Goal: Find specific page/section: Find specific page/section

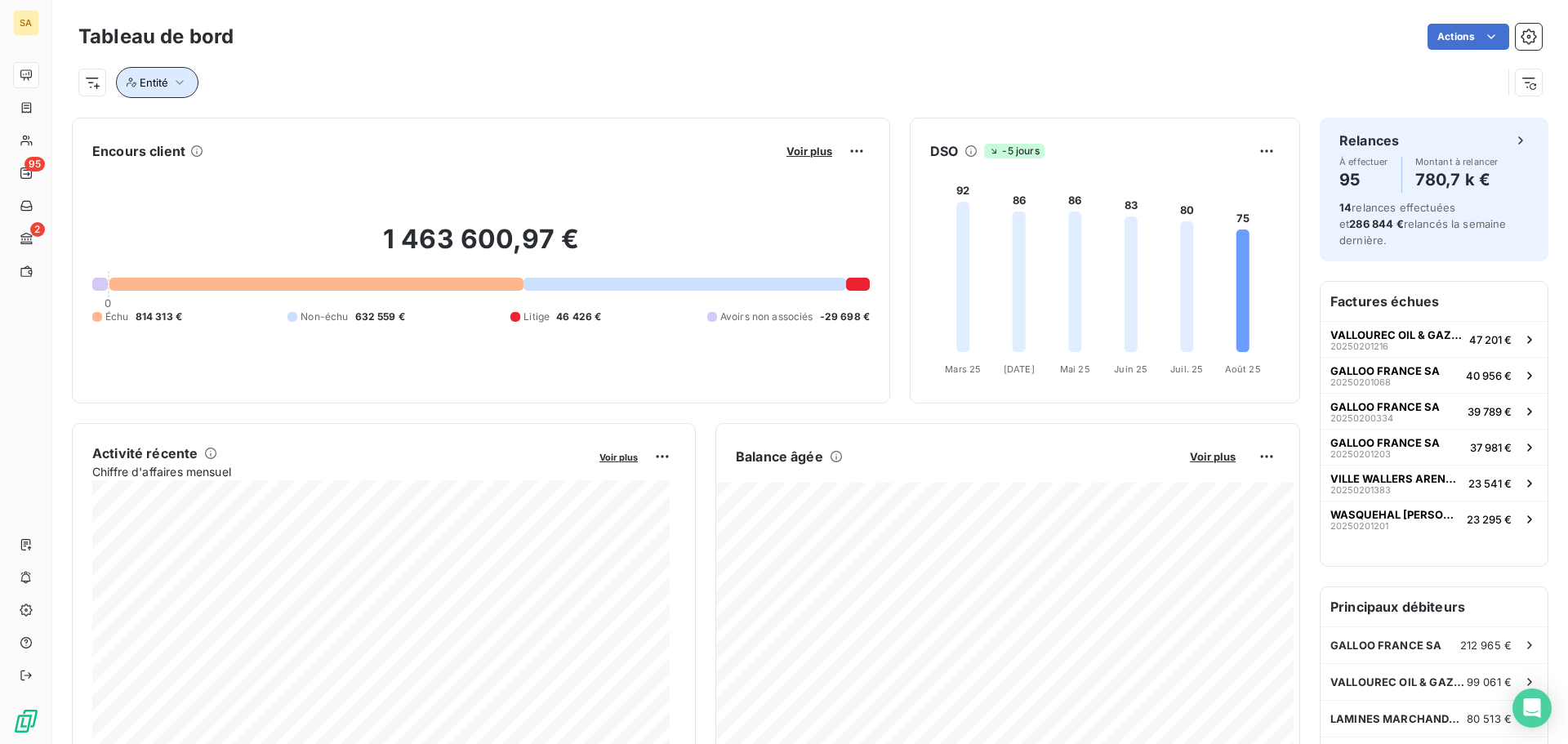
click at [166, 93] on button "Entité" at bounding box center [158, 83] width 83 height 32
click at [386, 130] on div at bounding box center [418, 124] width 235 height 34
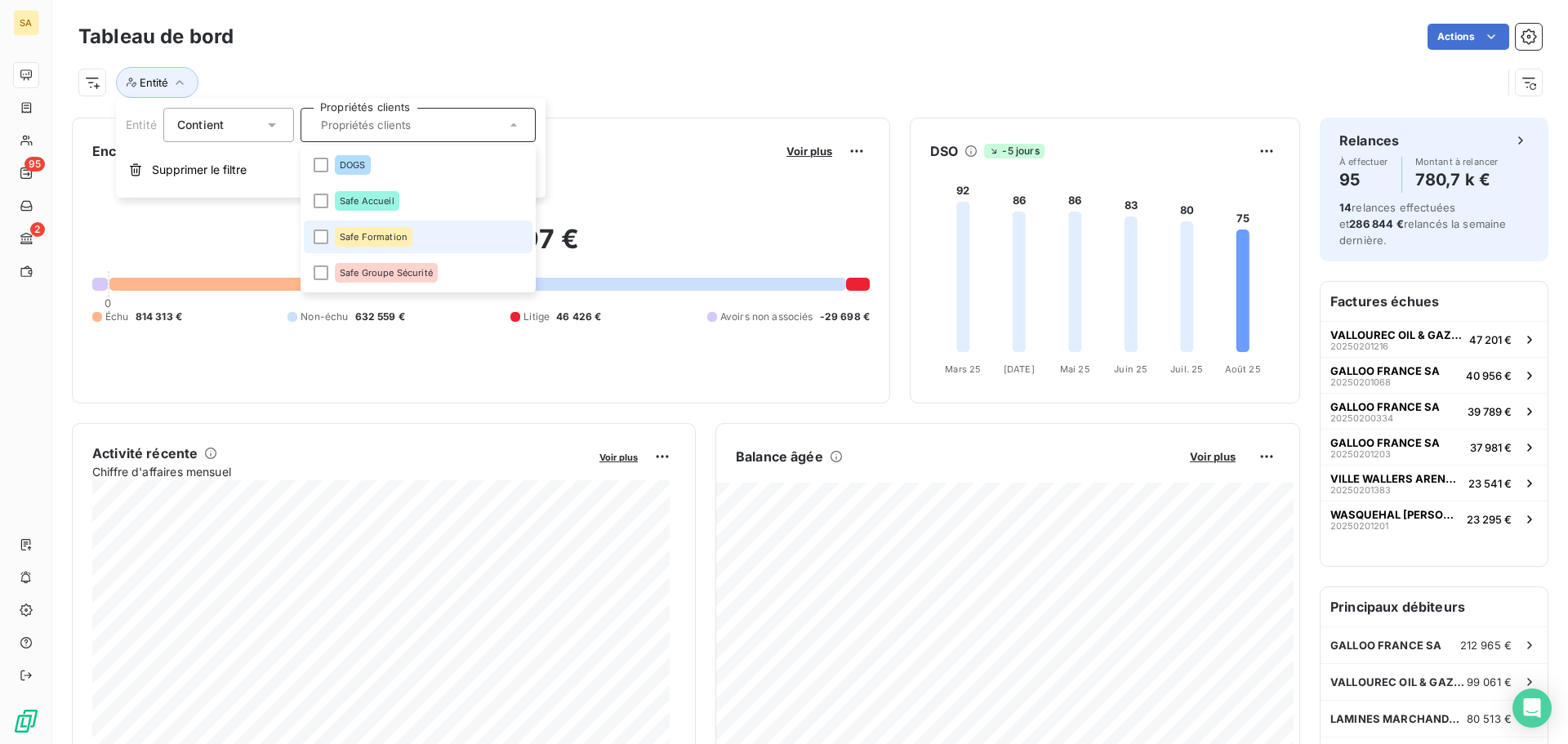
click at [371, 234] on span "Safe Formation" at bounding box center [373, 237] width 68 height 10
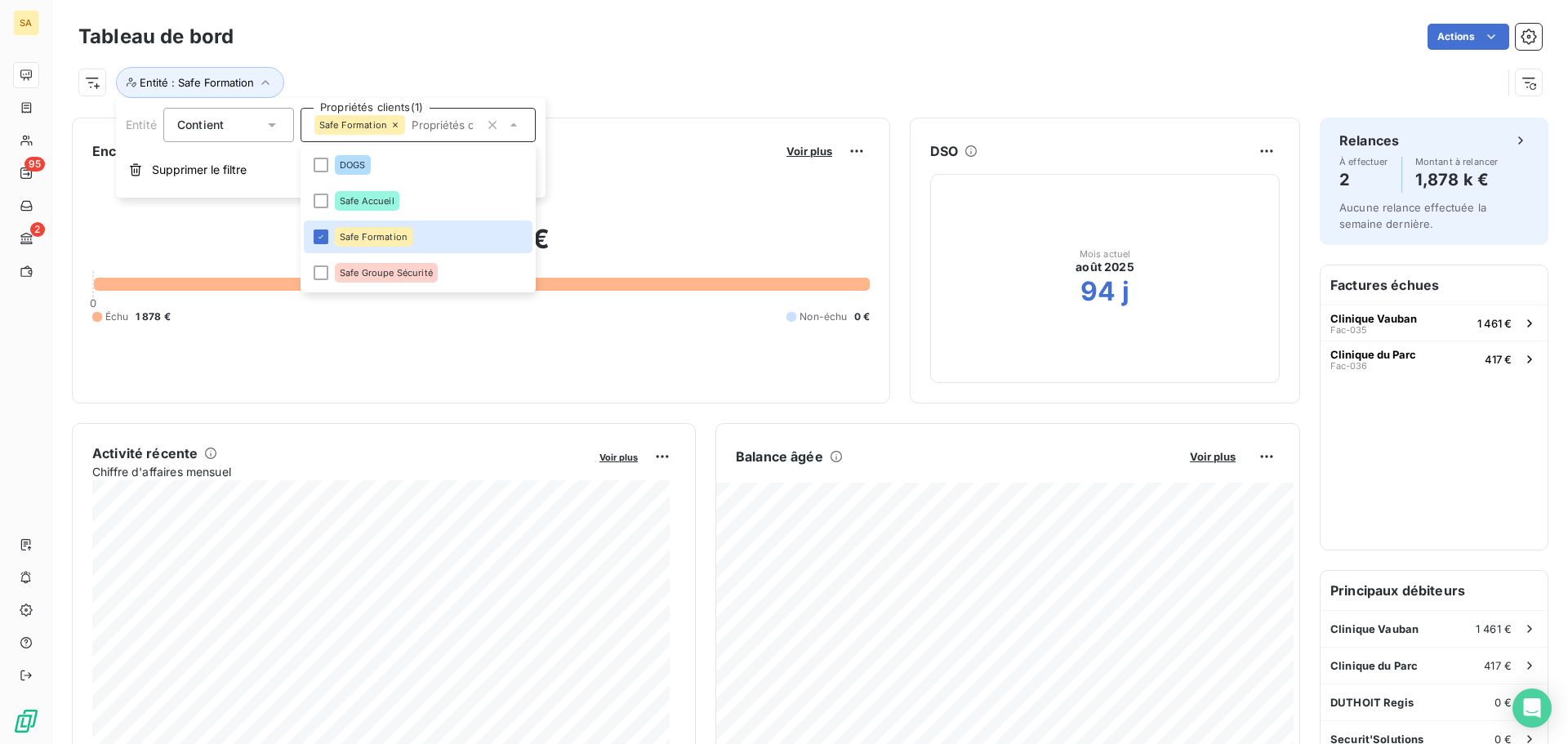
click at [771, 97] on div "Entité : Safe Formation" at bounding box center [790, 83] width 1423 height 32
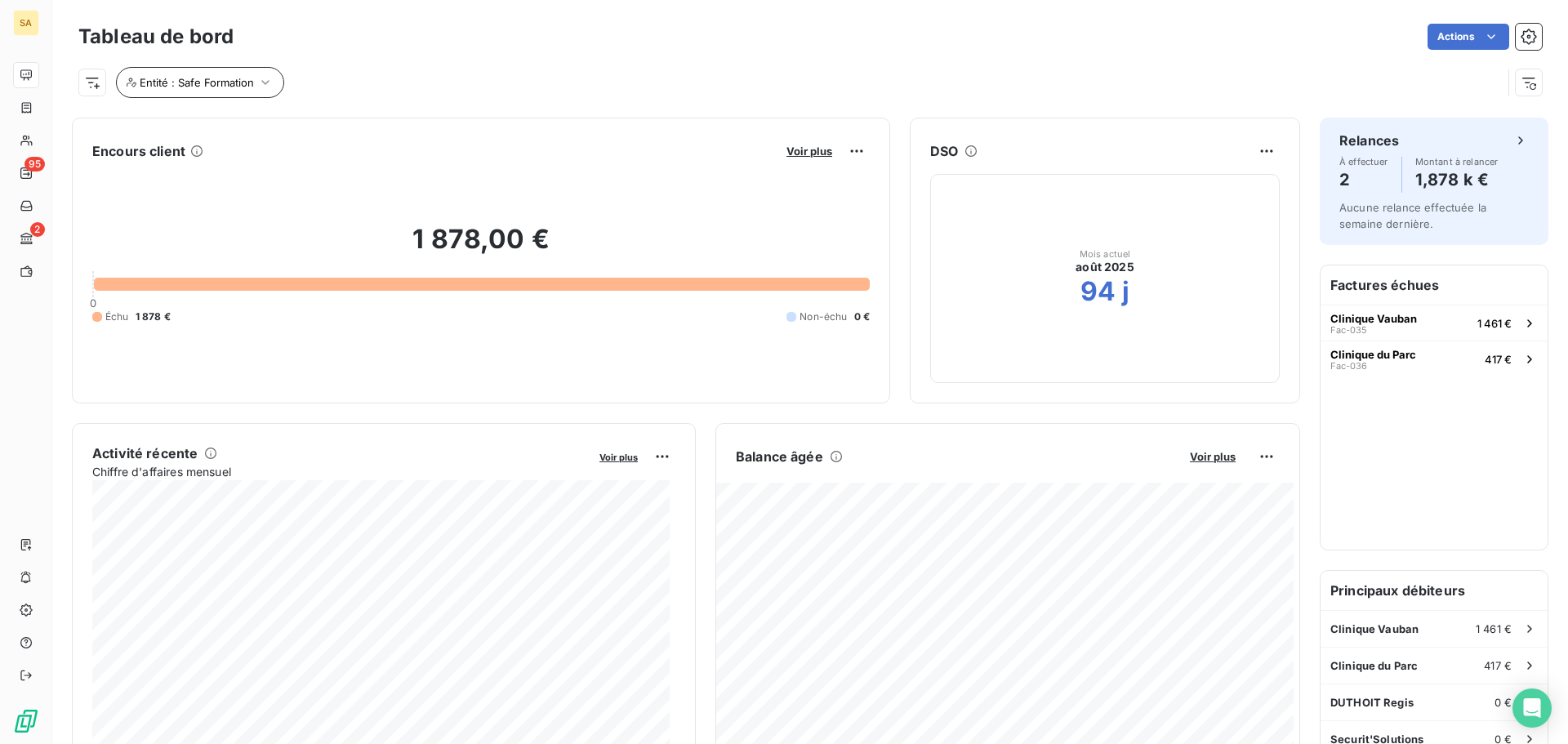
drag, startPoint x: 245, startPoint y: 66, endPoint x: 246, endPoint y: 74, distance: 8.1
click at [246, 73] on div "Entité : Safe Formation" at bounding box center [811, 76] width 1464 height 44
click at [249, 77] on span "Entité : Safe Formation" at bounding box center [197, 82] width 114 height 13
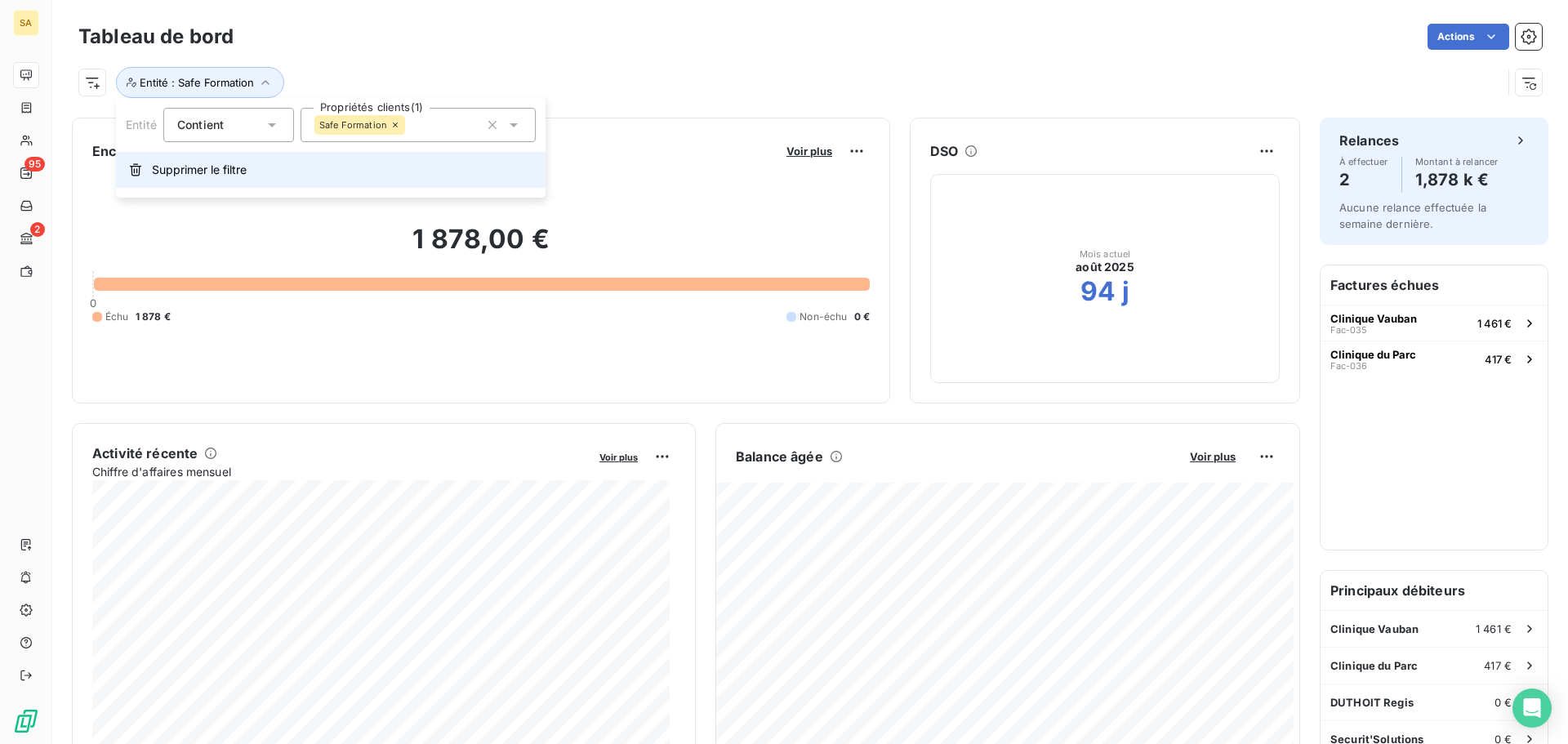
click at [219, 179] on button "Supprimer le filtre" at bounding box center [331, 169] width 429 height 35
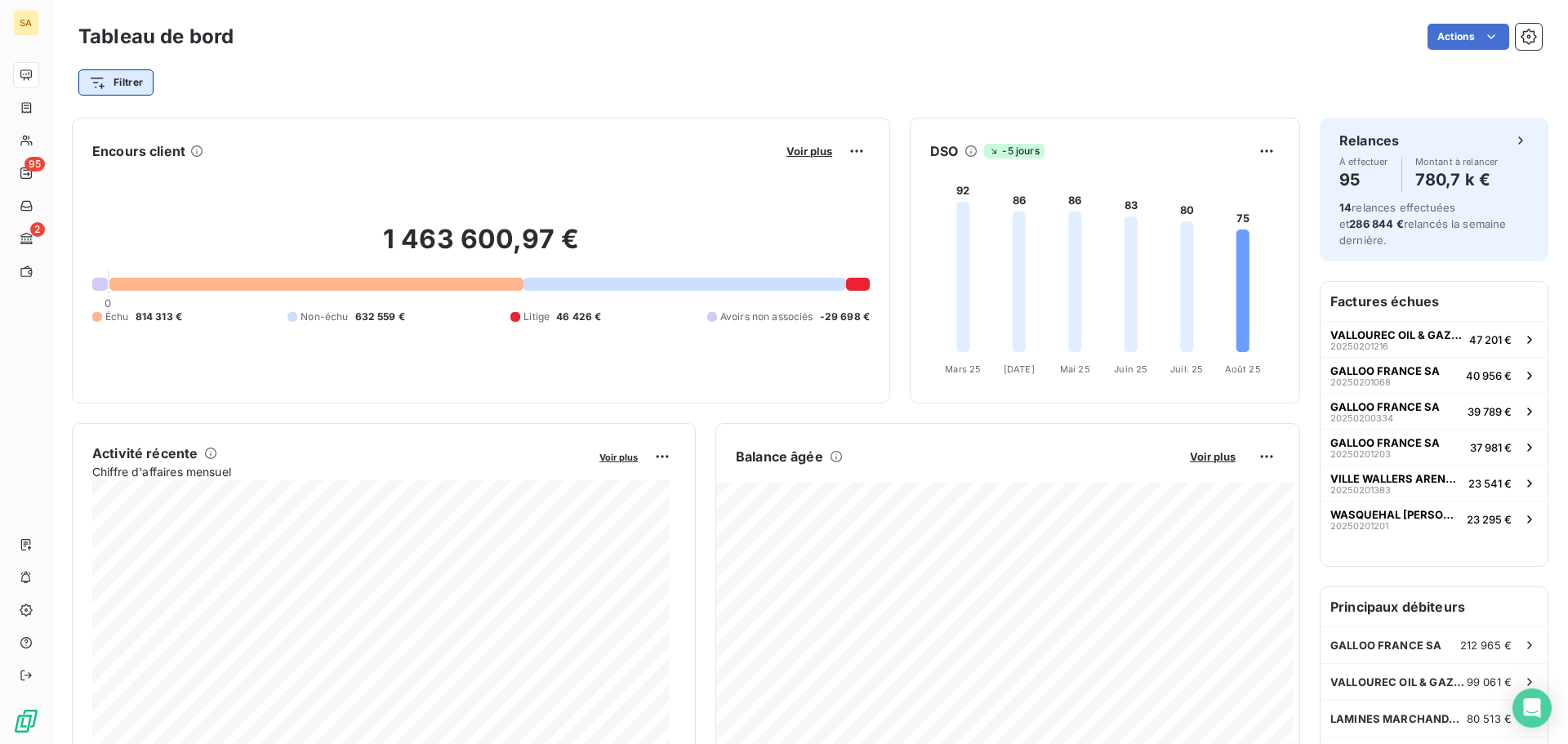
click at [133, 81] on html "SA 95 2 Tableau de bord Actions Filtrer Encours client Voir plus 1 463 600,97 €…" at bounding box center [784, 372] width 1568 height 744
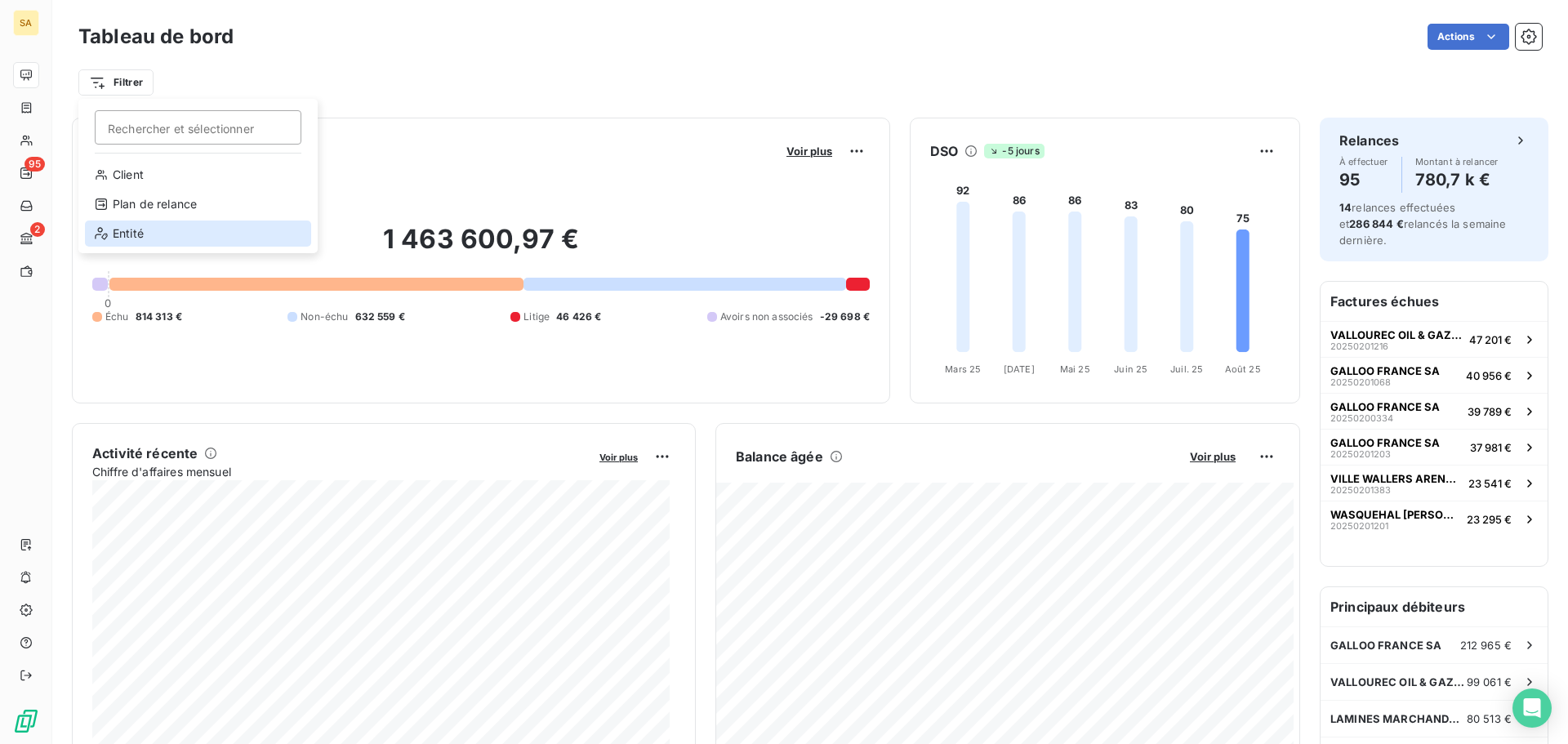
click at [209, 238] on div "Entité" at bounding box center [198, 234] width 227 height 27
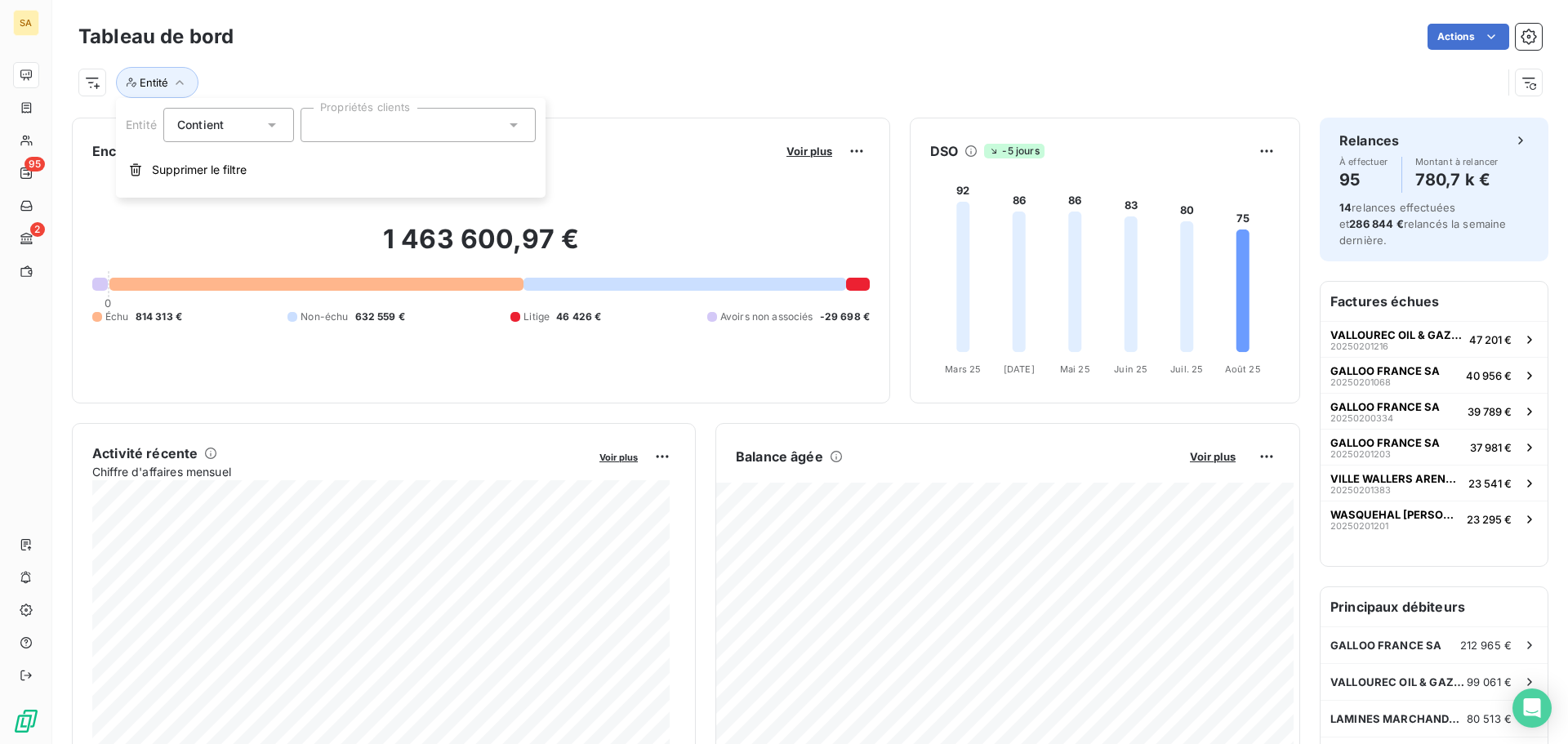
click at [445, 124] on div at bounding box center [418, 124] width 235 height 34
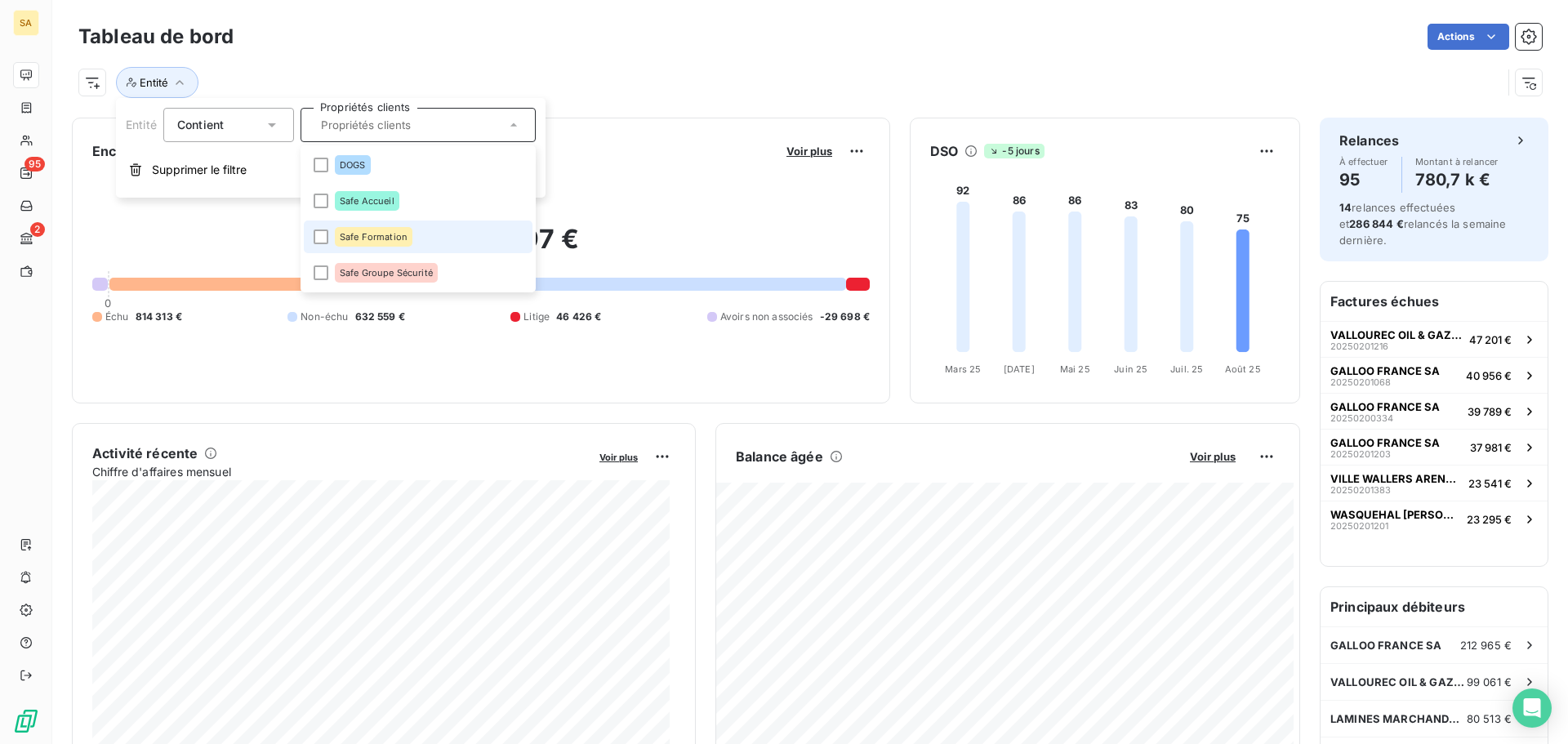
click at [383, 237] on span "Safe Formation" at bounding box center [373, 237] width 68 height 10
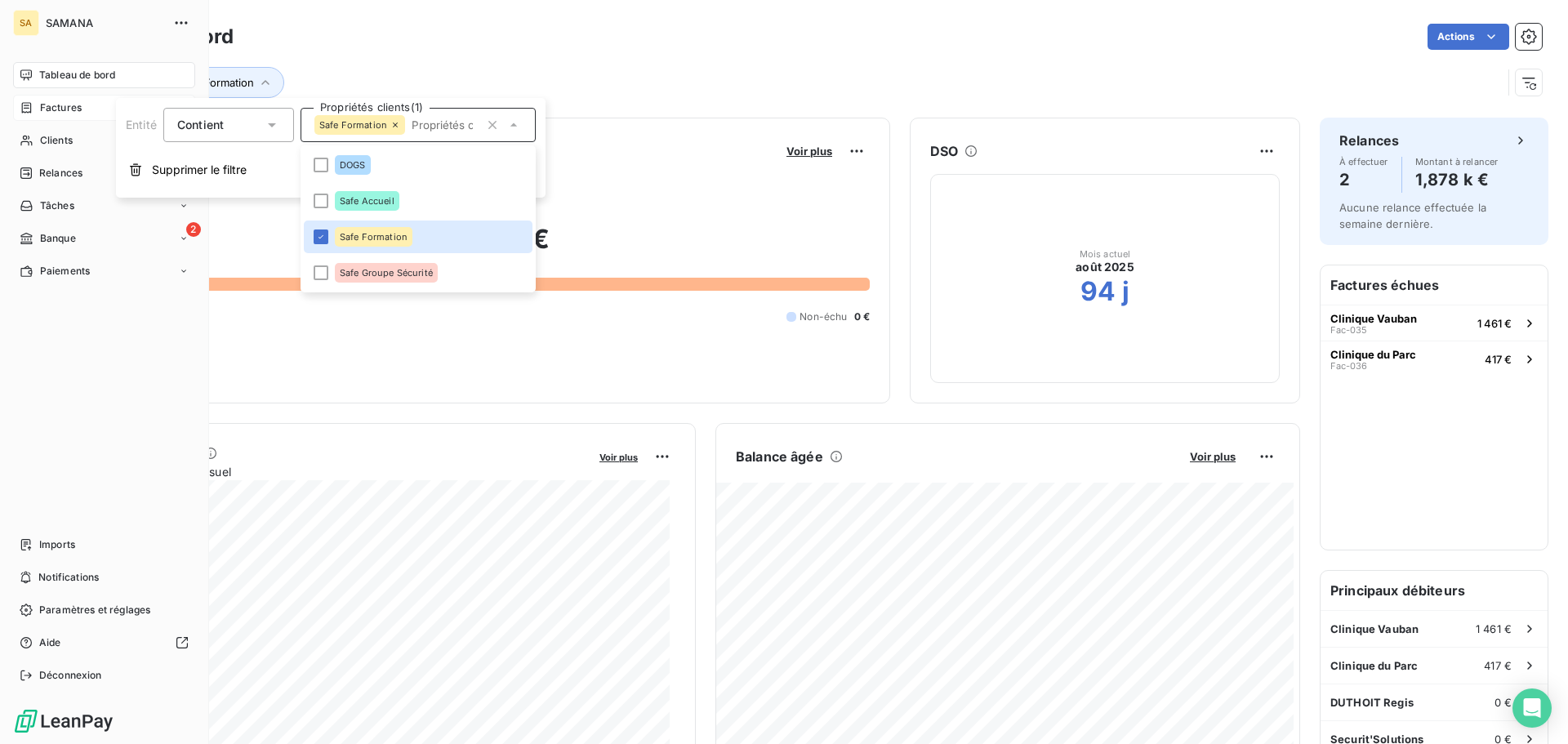
click at [85, 104] on div "Factures" at bounding box center [103, 107] width 182 height 27
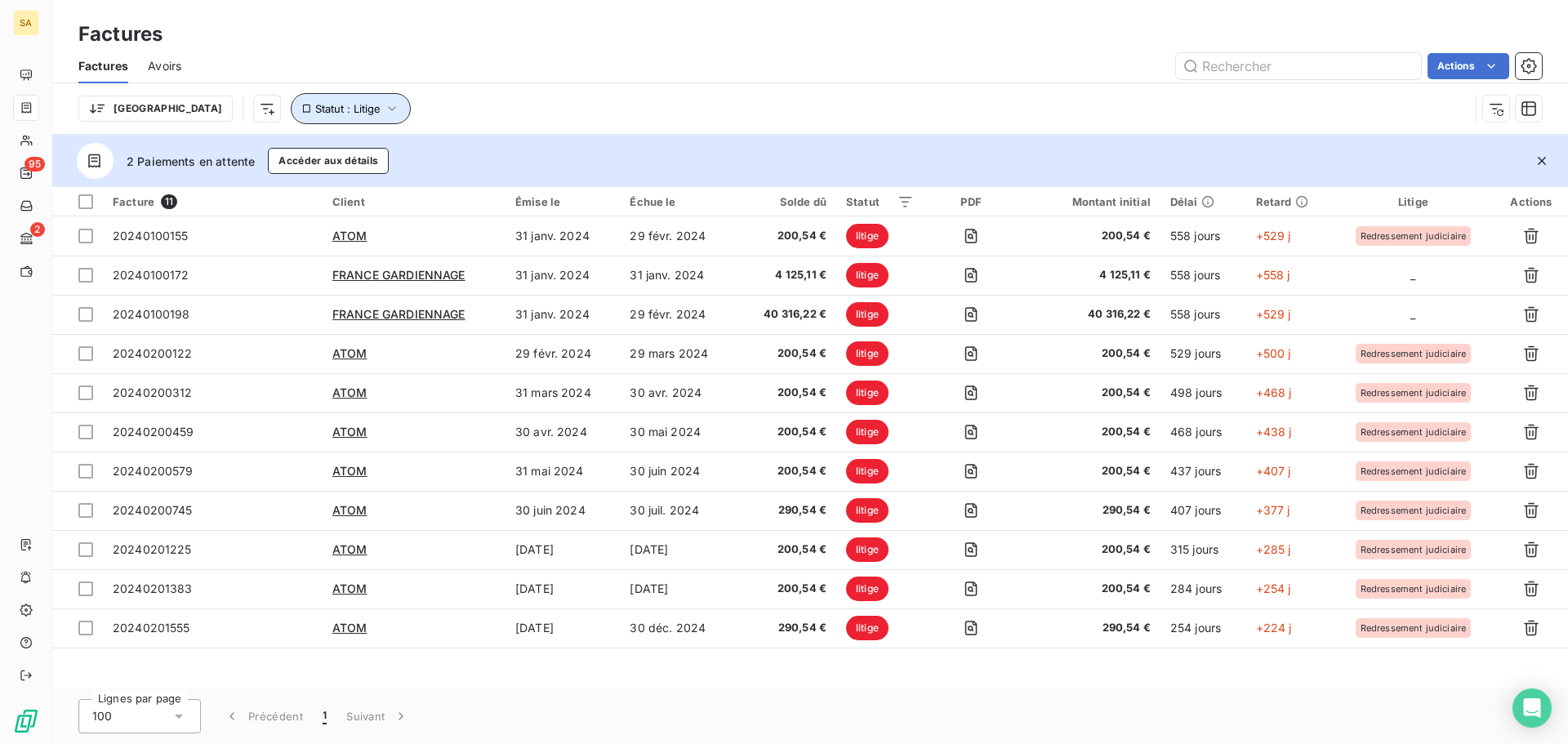
click at [384, 104] on icon "button" at bounding box center [392, 108] width 17 height 17
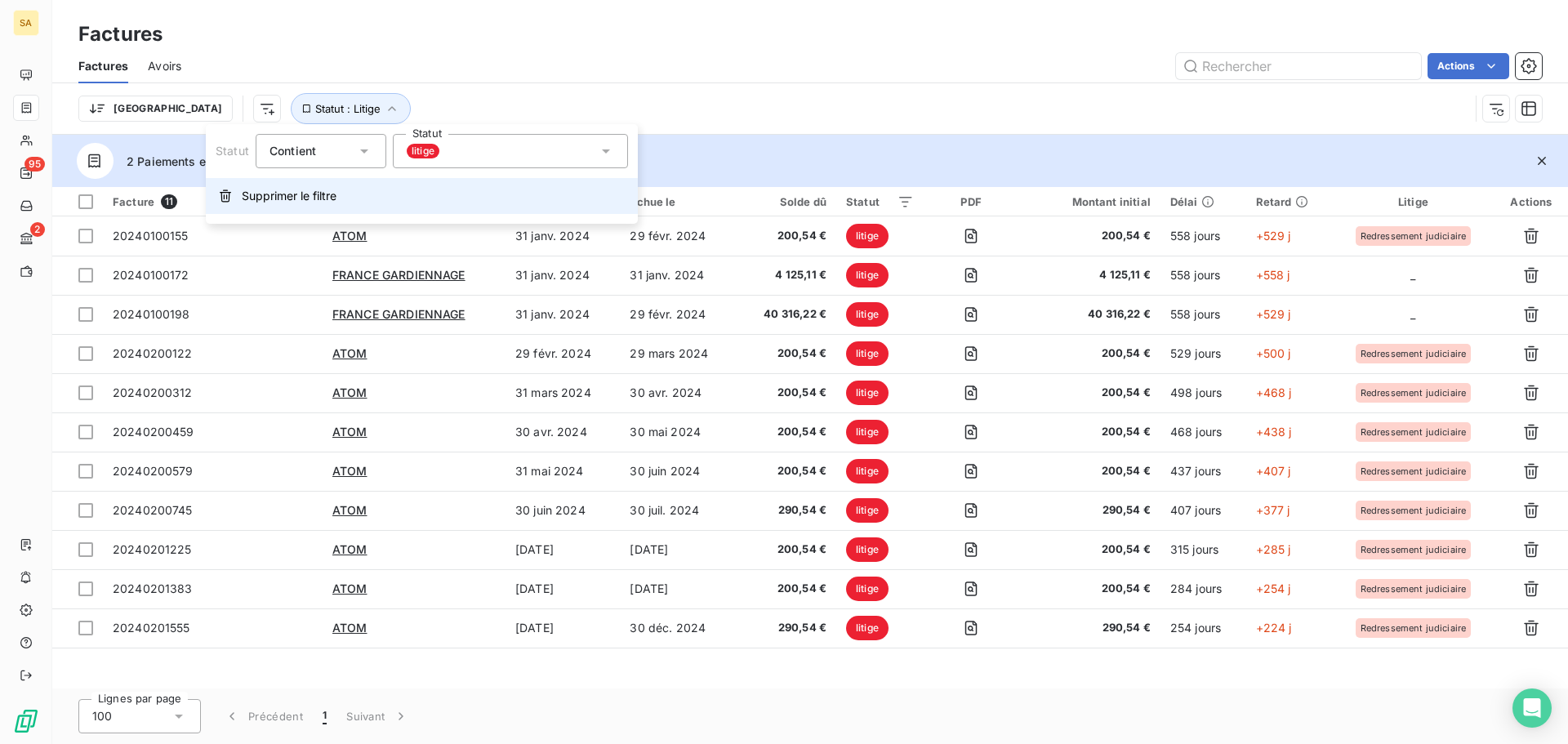
click at [279, 199] on span "Supprimer le filtre" at bounding box center [289, 196] width 95 height 17
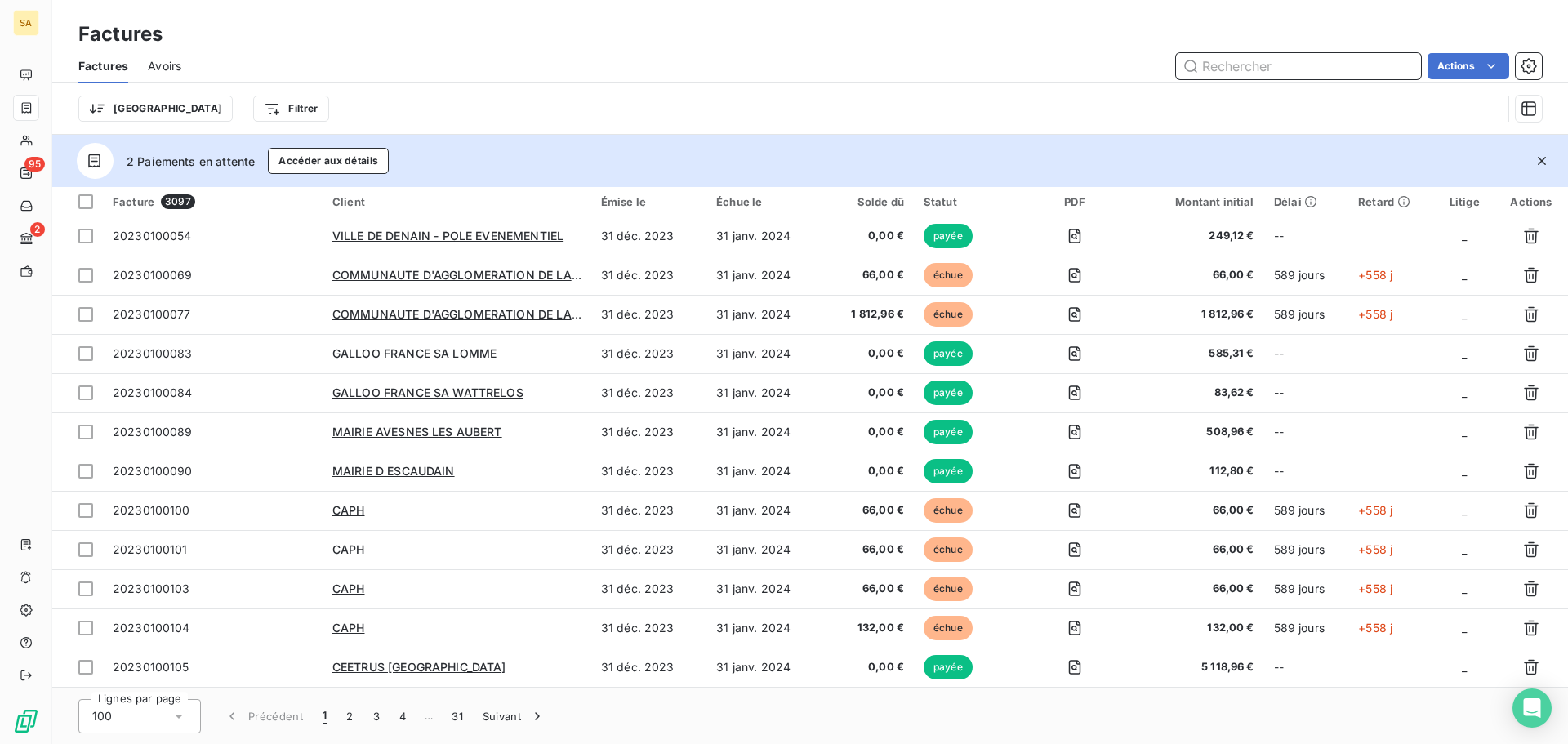
click at [1318, 67] on input "text" at bounding box center [1298, 66] width 245 height 27
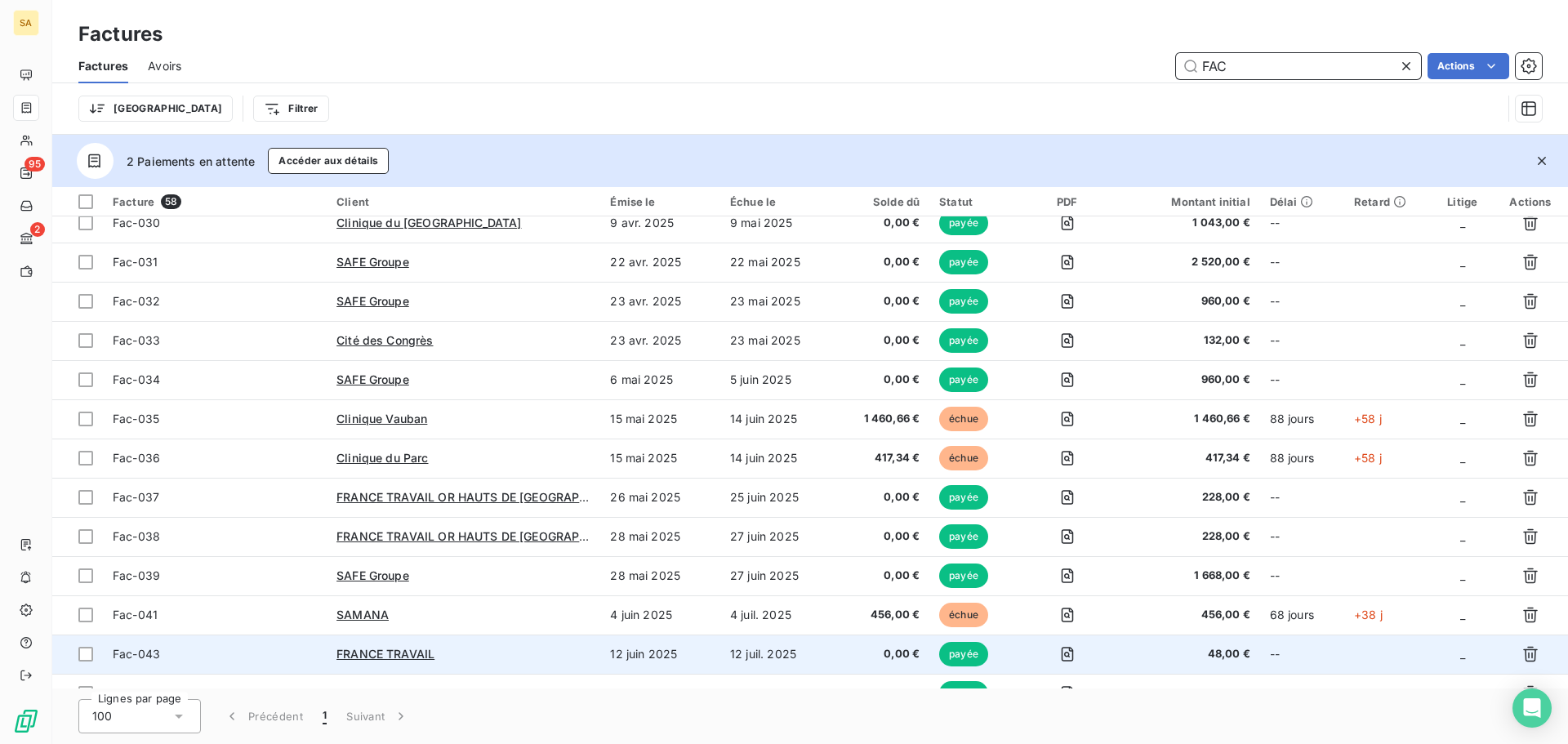
scroll to position [1388, 0]
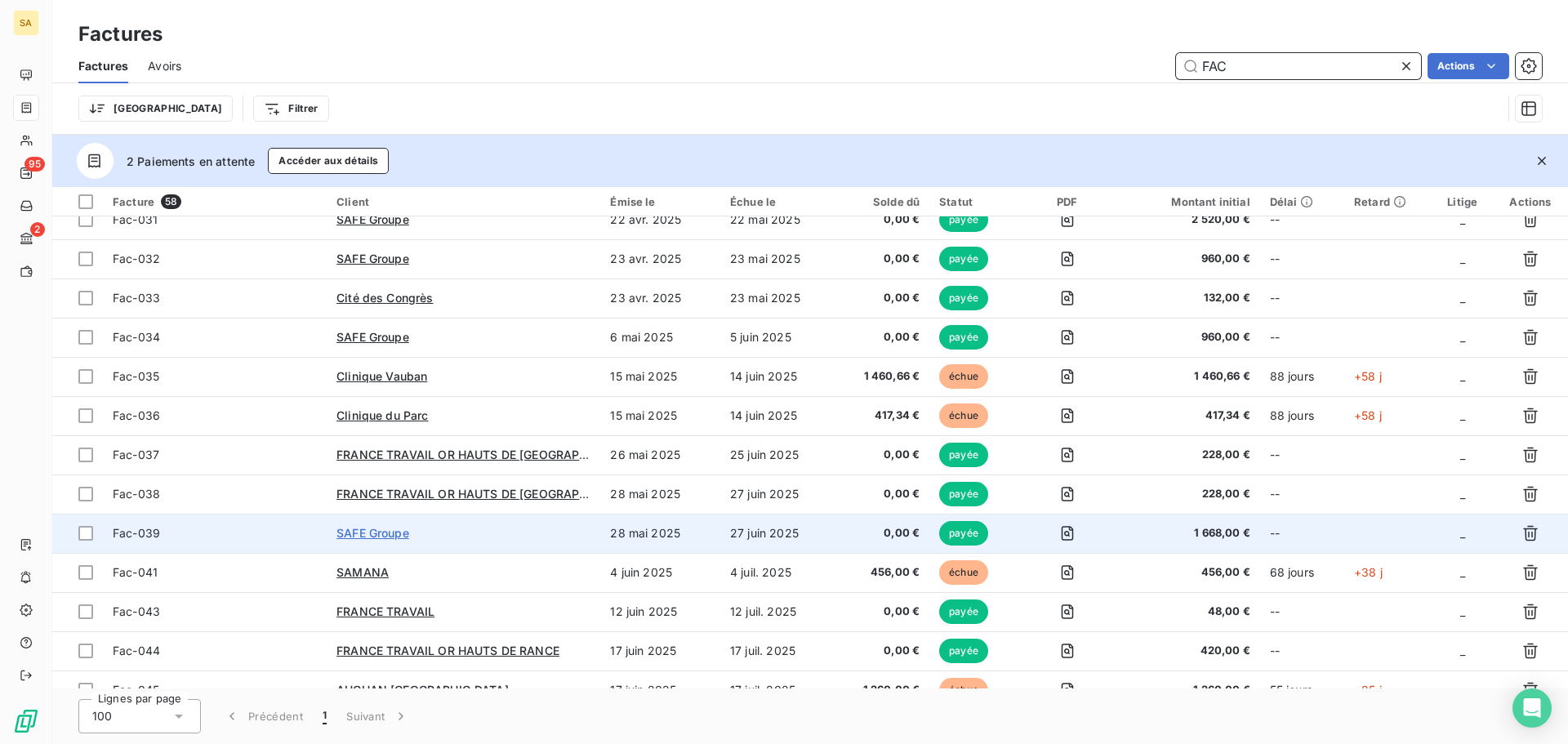
type input "FAC"
click at [382, 538] on span "SAFE Groupe" at bounding box center [373, 533] width 73 height 14
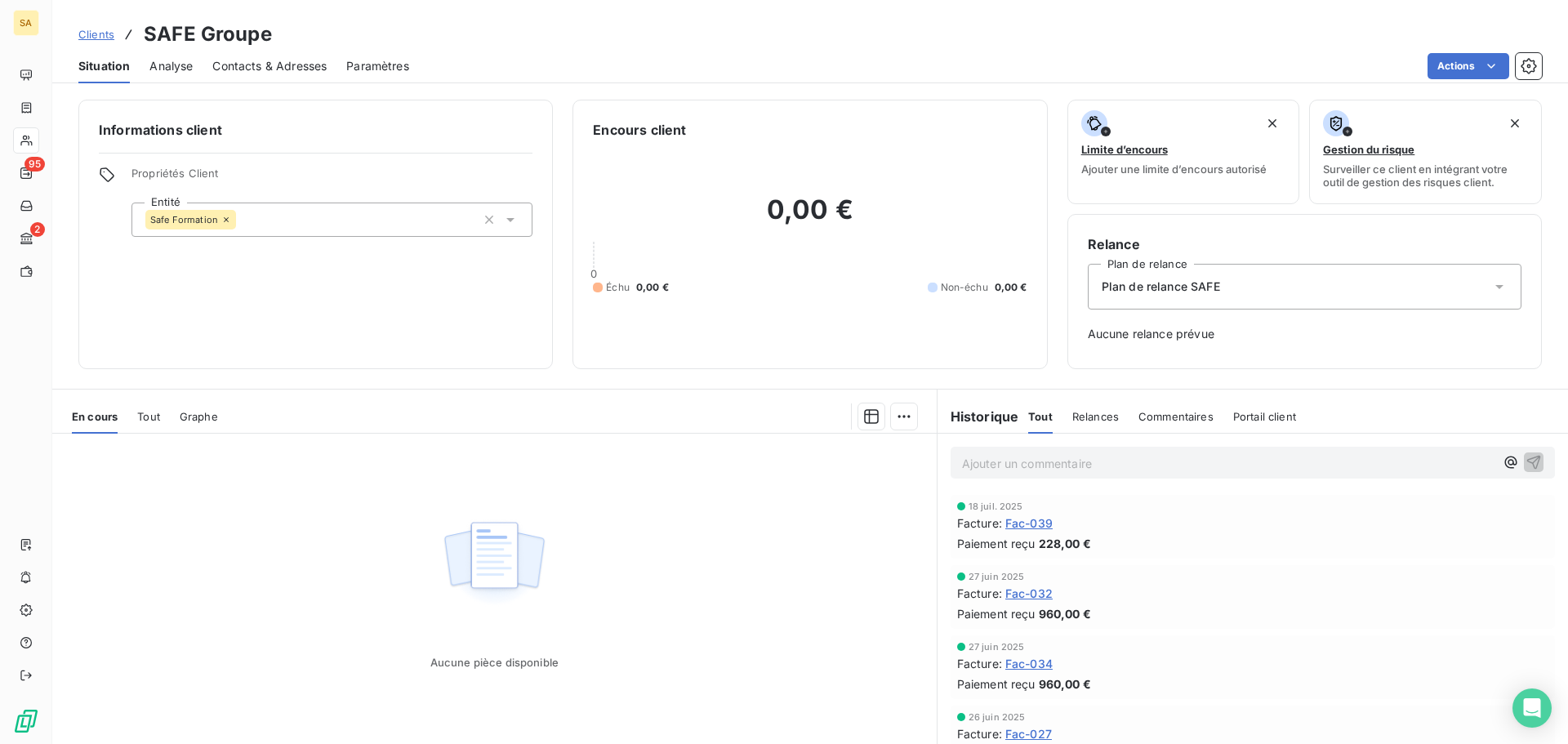
click at [104, 35] on span "Clients" at bounding box center [97, 34] width 35 height 13
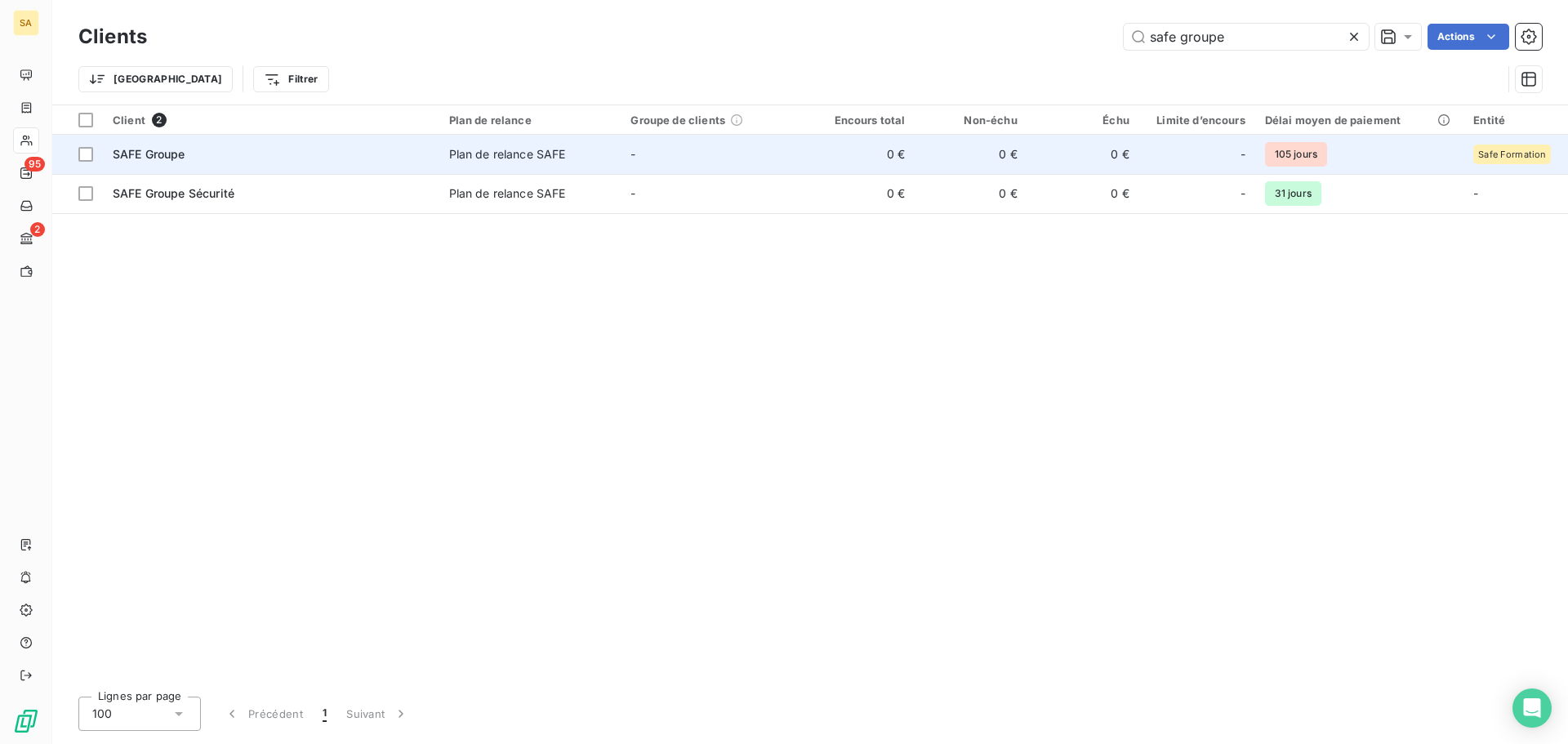
type input "safe groupe"
click at [175, 149] on span "SAFE Groupe" at bounding box center [149, 154] width 73 height 14
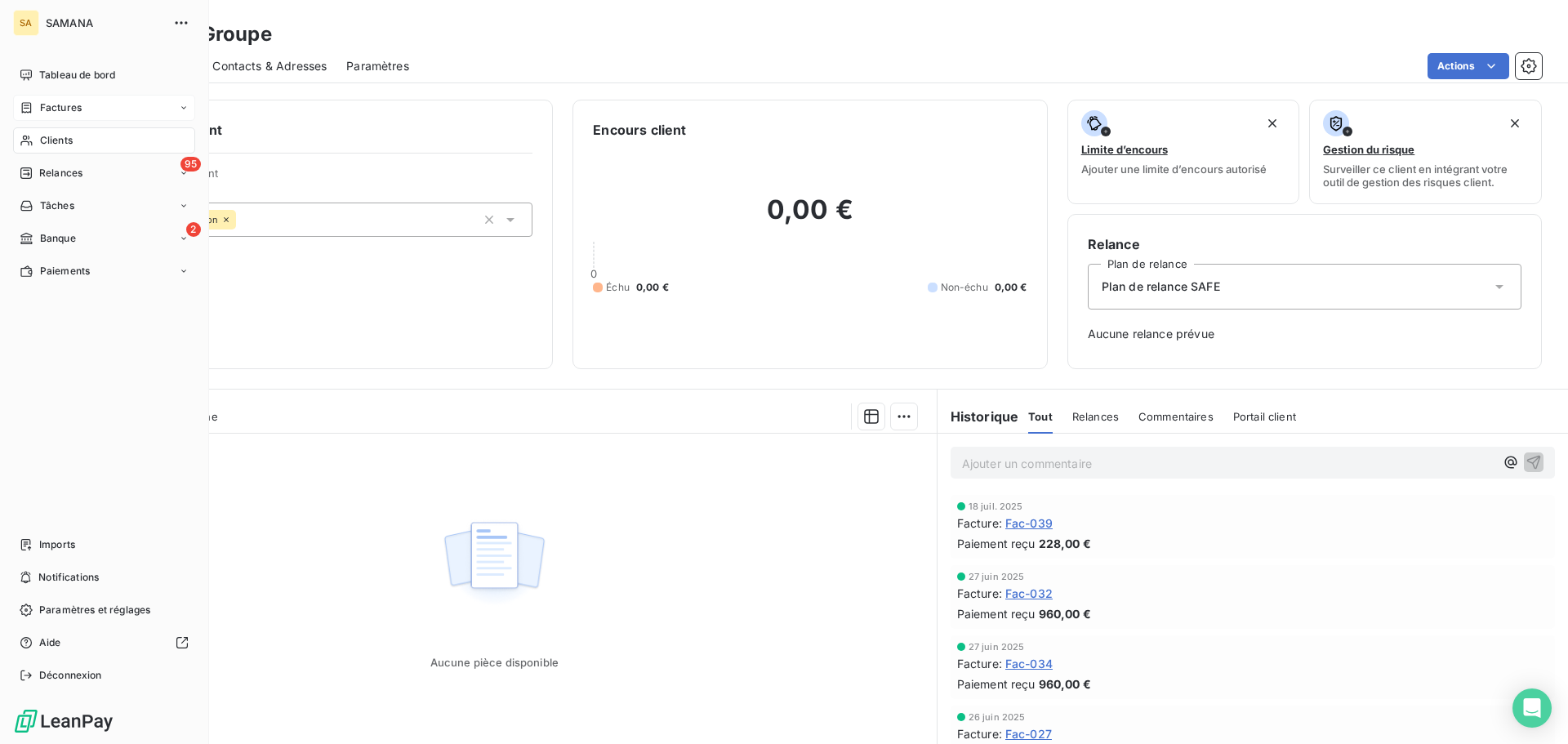
click at [27, 106] on icon at bounding box center [27, 107] width 14 height 13
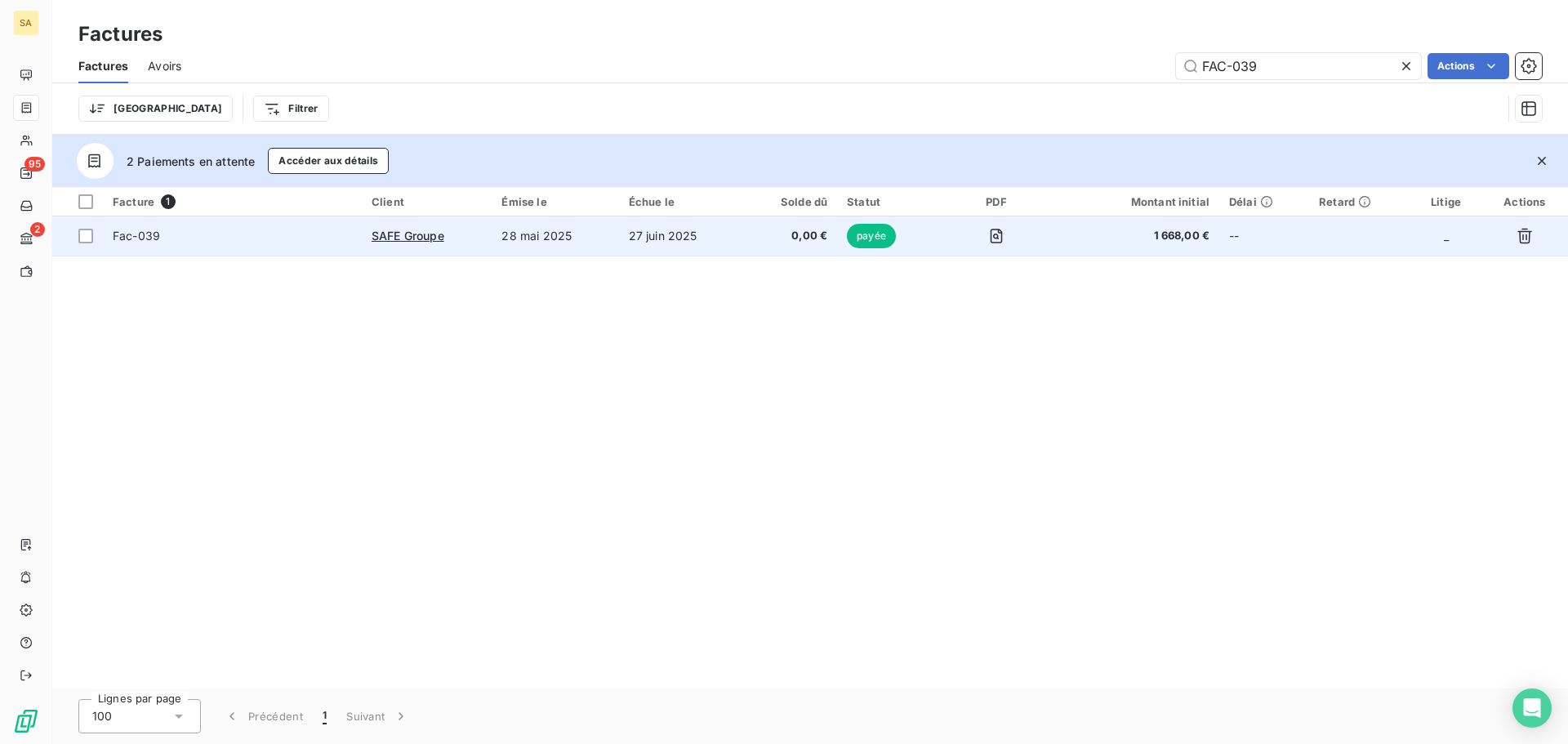
type input "FAC-039"
click at [158, 237] on span "Fac-039" at bounding box center [136, 236] width 47 height 14
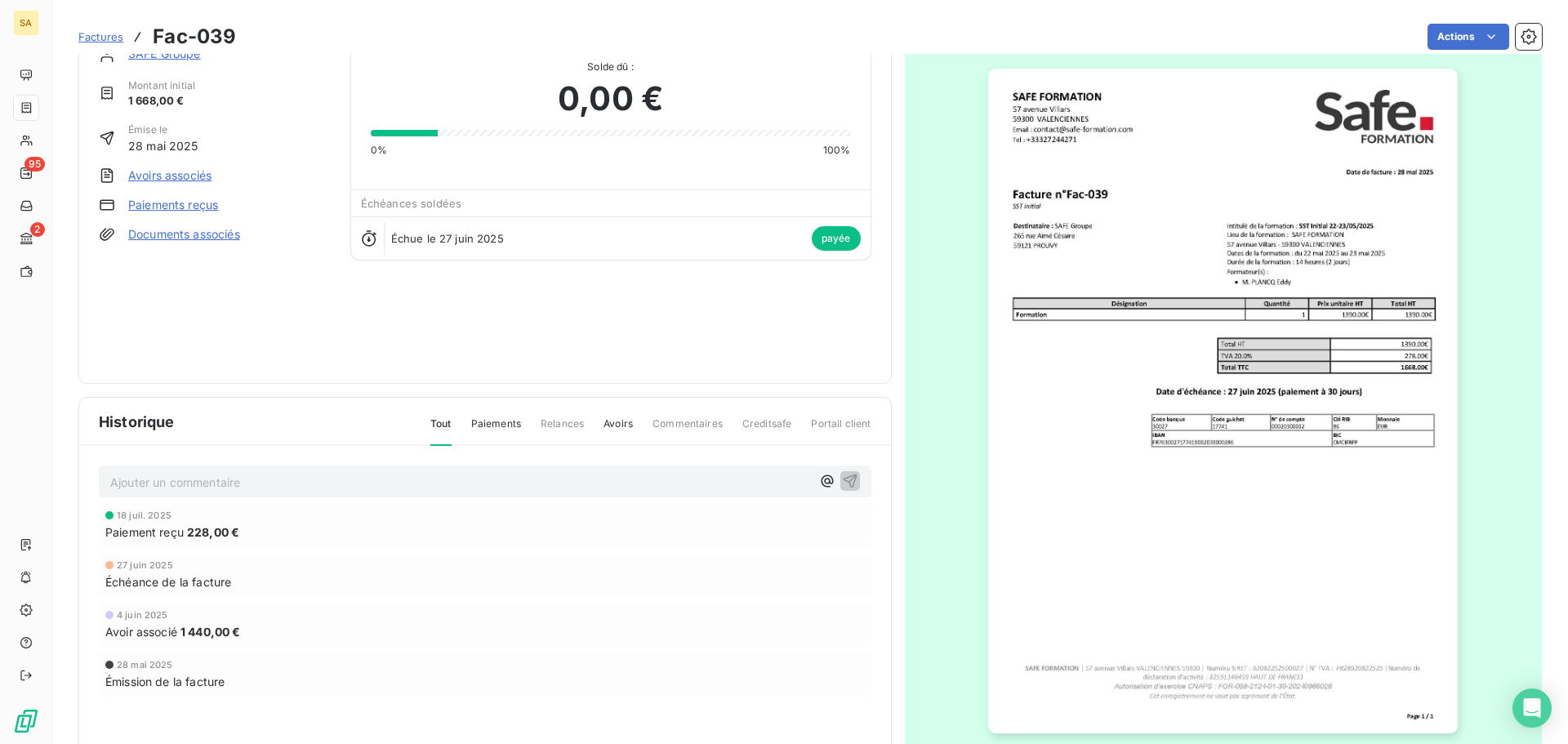
scroll to position [98, 0]
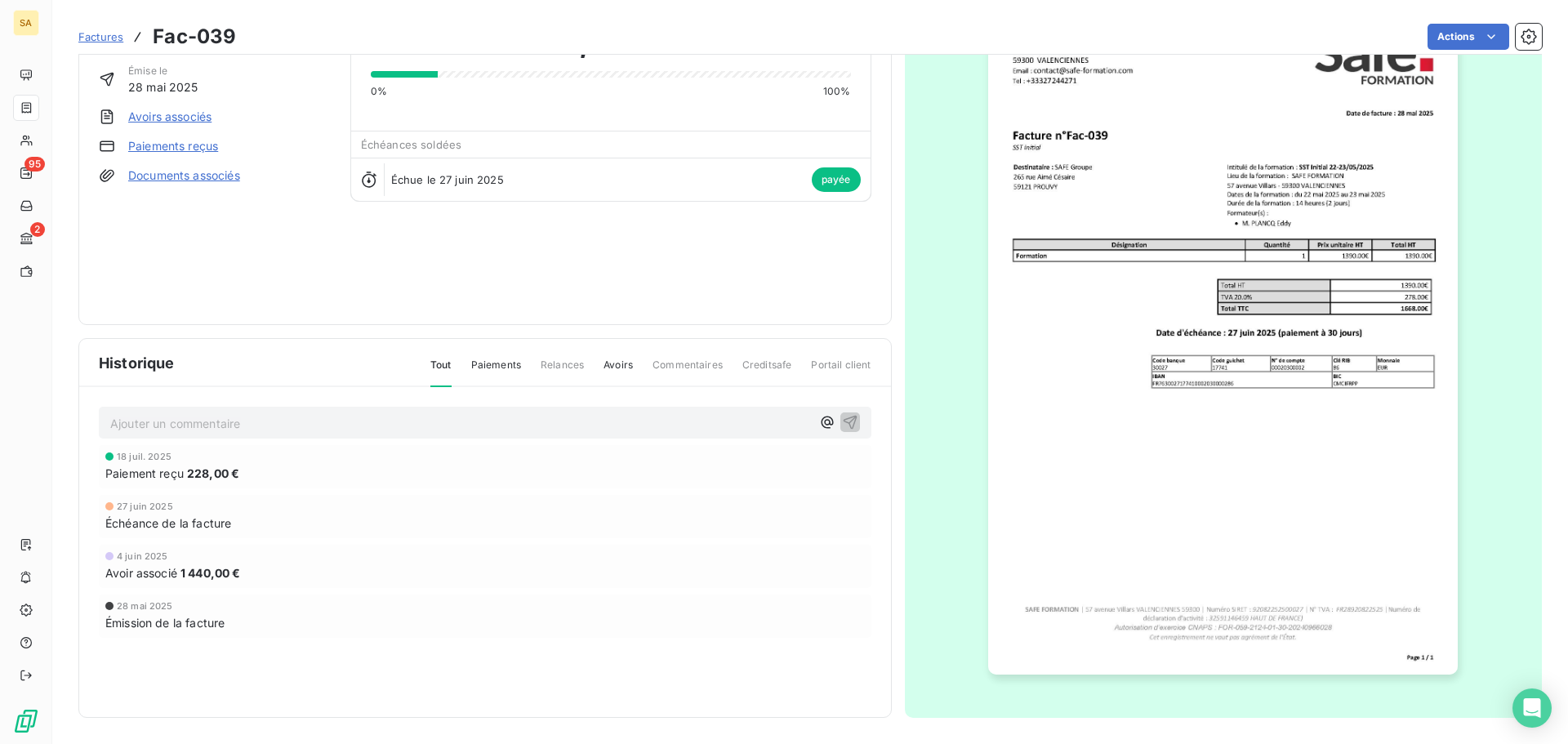
click at [198, 119] on link "Avoirs associés" at bounding box center [169, 116] width 84 height 17
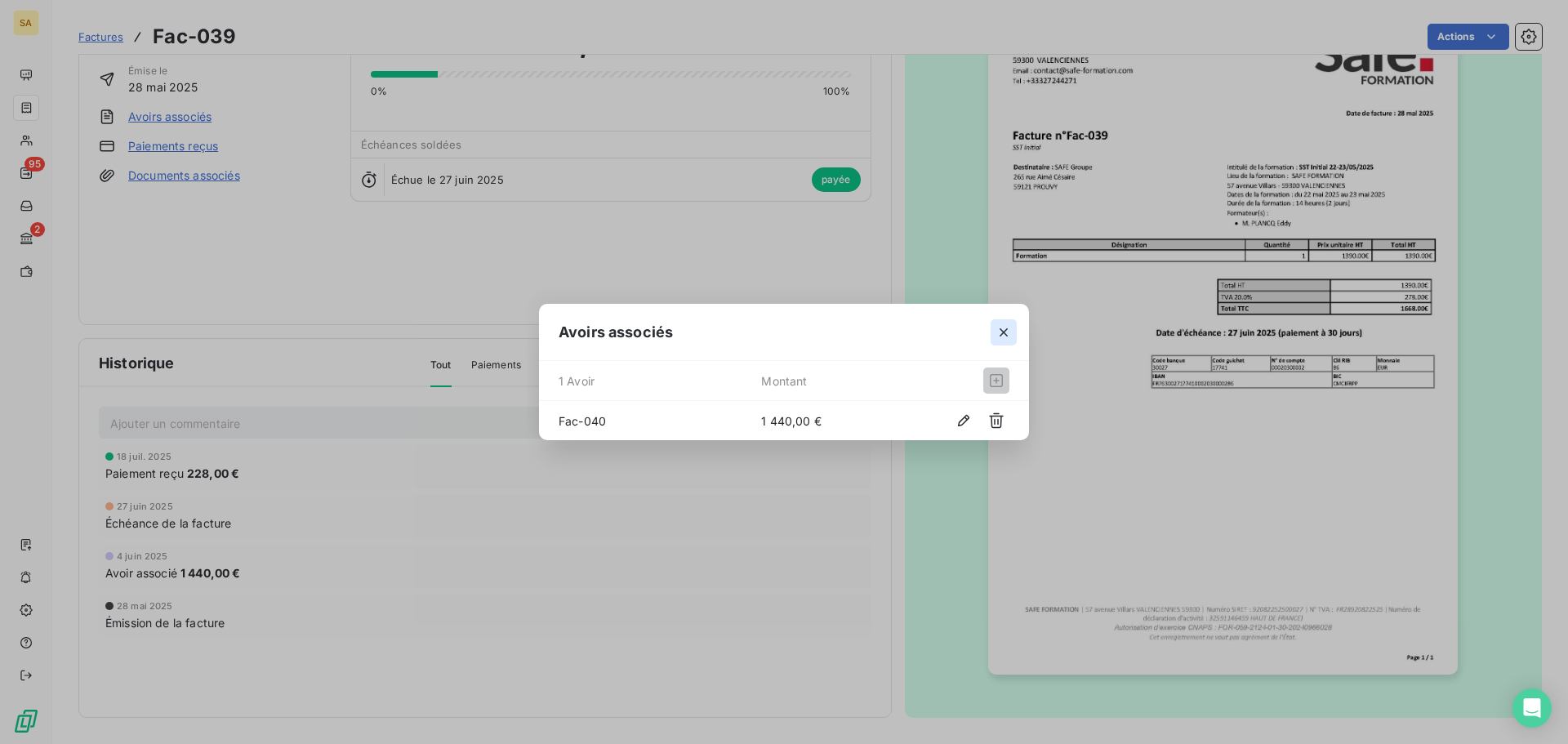
click at [1005, 330] on icon "button" at bounding box center [1004, 332] width 17 height 17
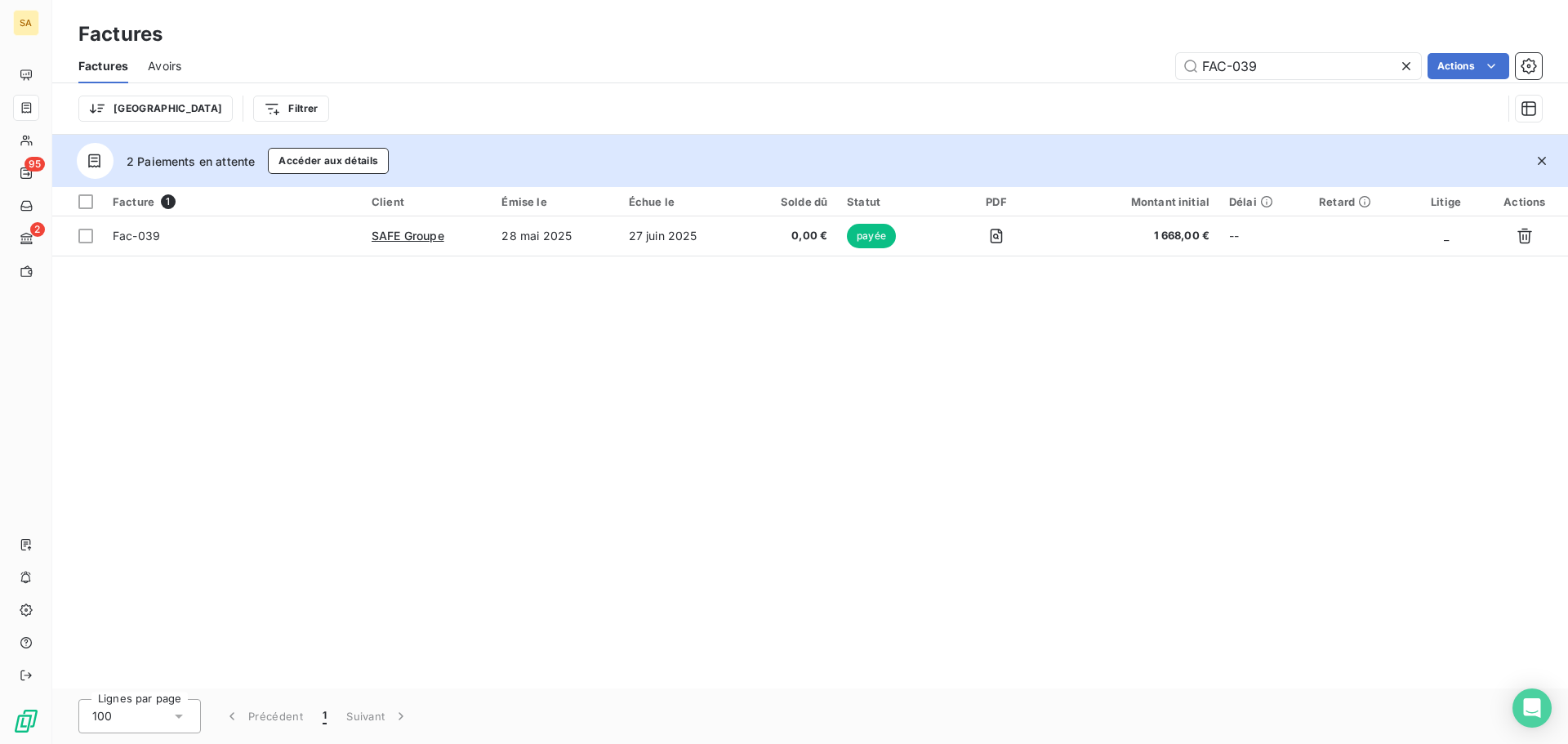
click at [157, 67] on span "Avoirs" at bounding box center [164, 66] width 33 height 17
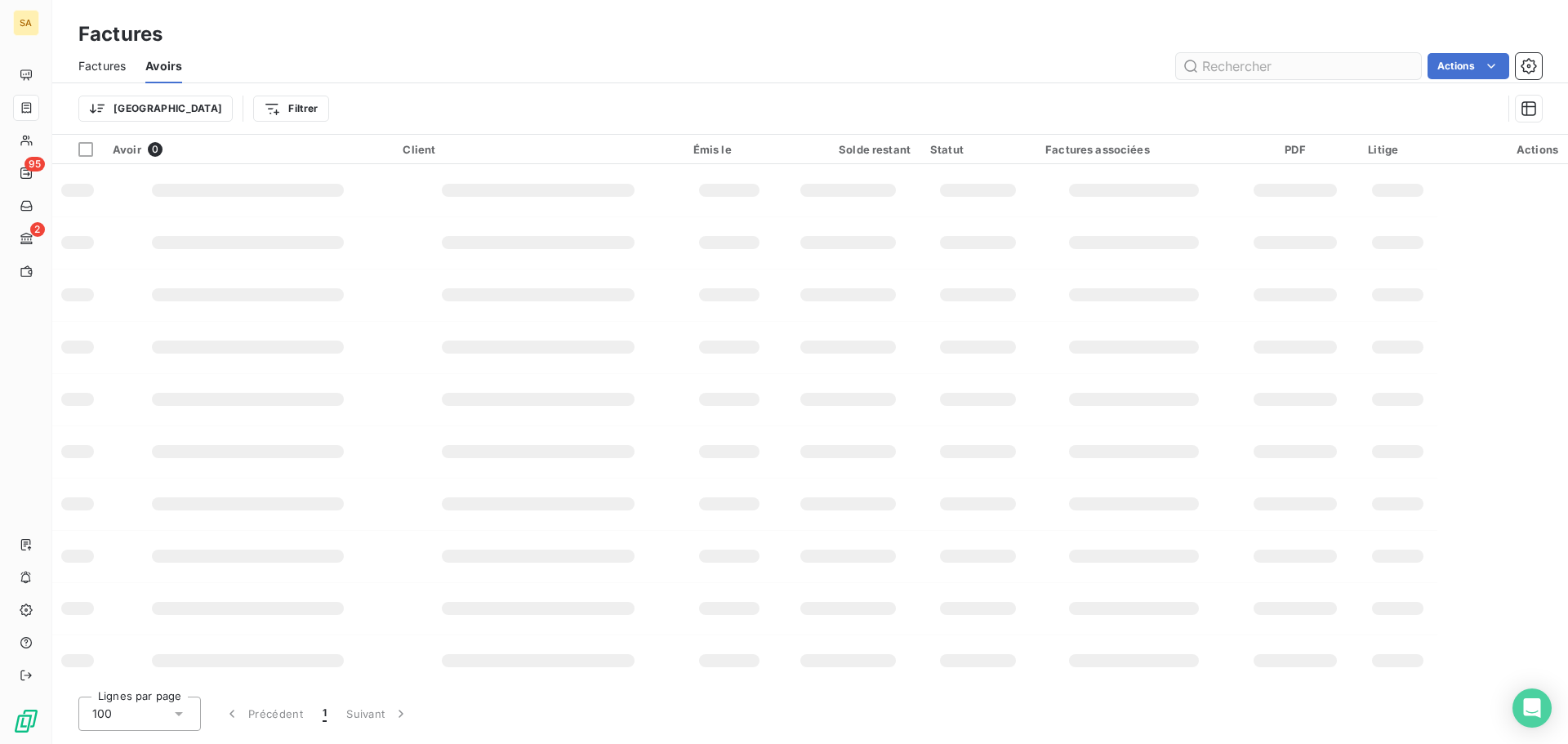
click at [1252, 69] on input "text" at bounding box center [1298, 66] width 245 height 27
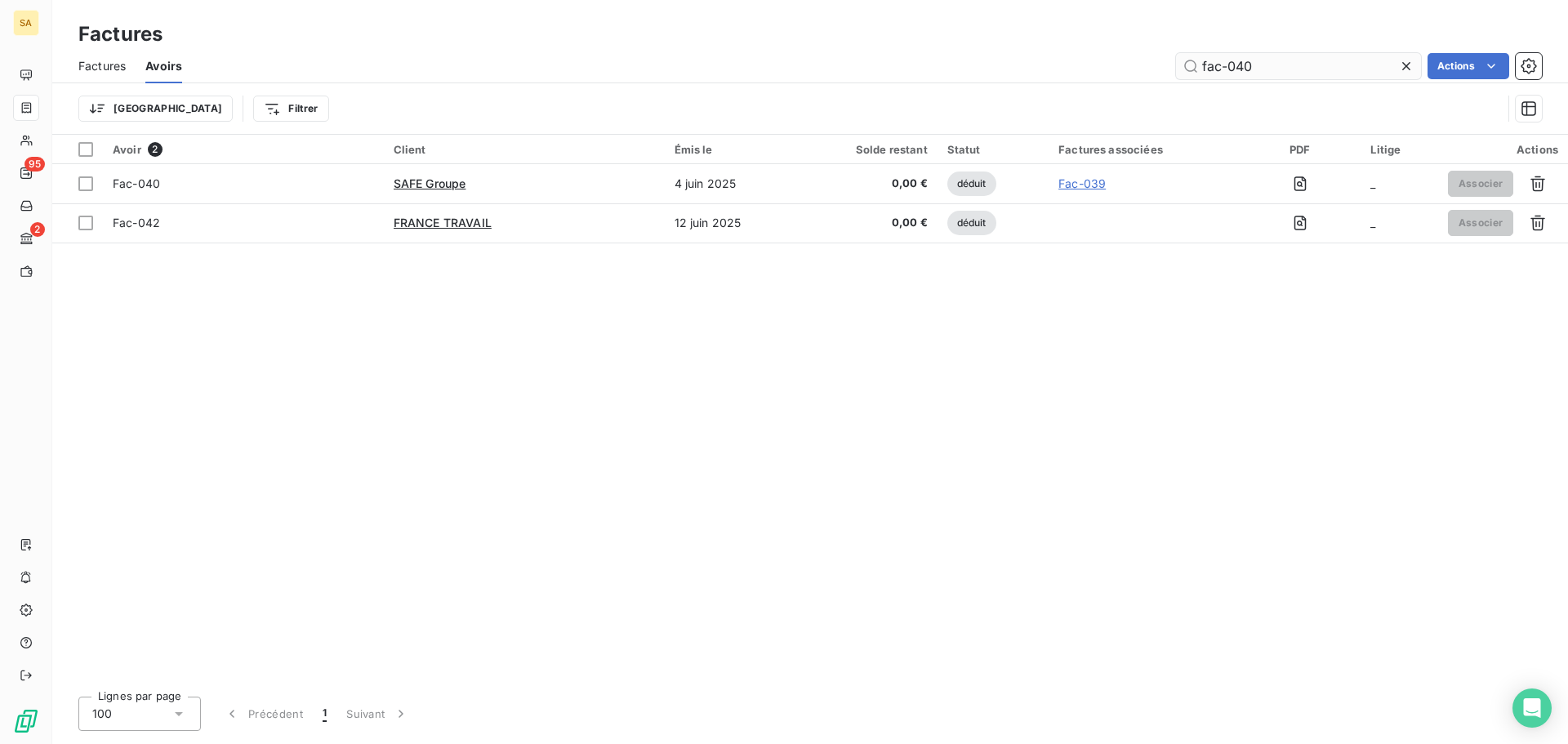
type input "fac-040"
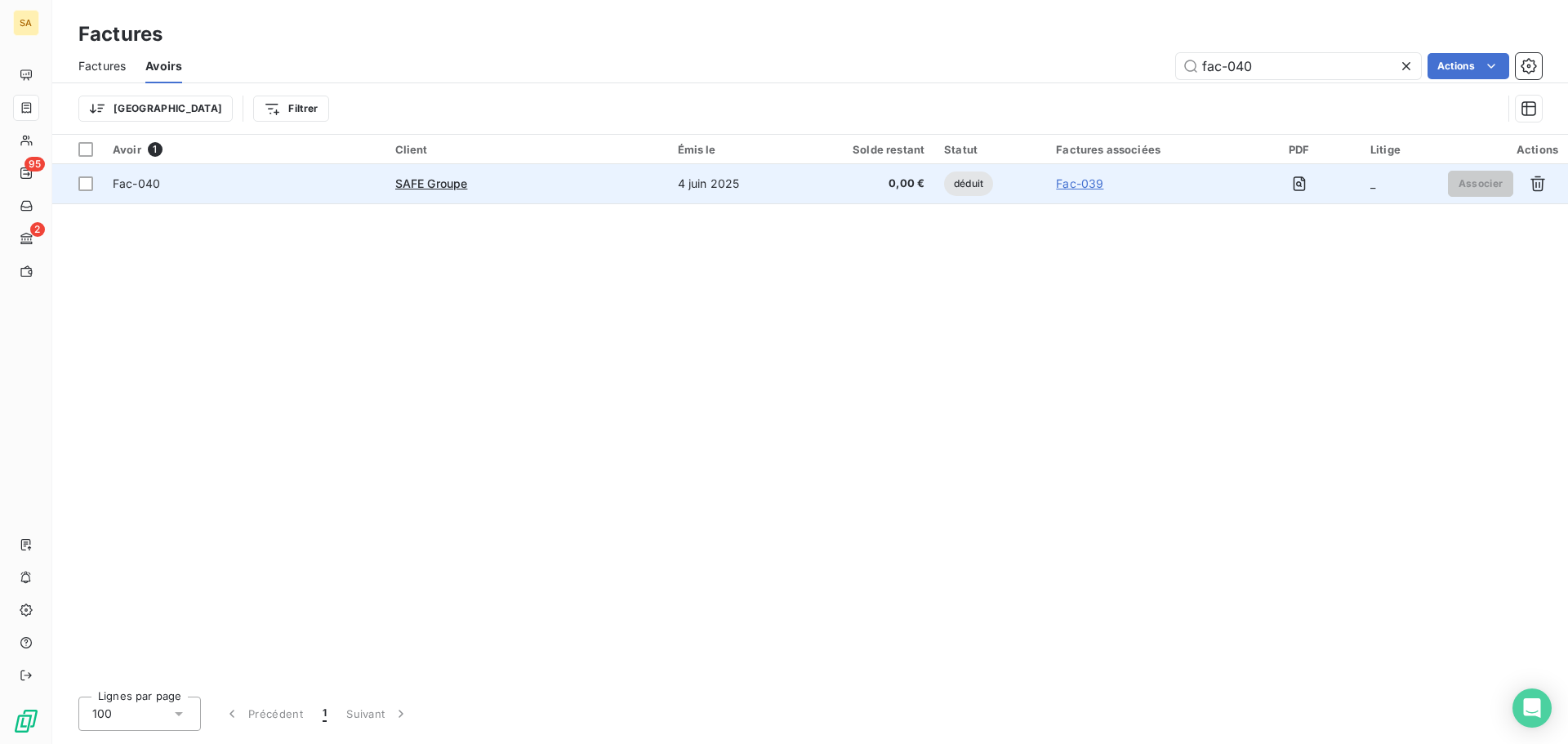
click at [138, 183] on span "Fac-040" at bounding box center [136, 183] width 47 height 14
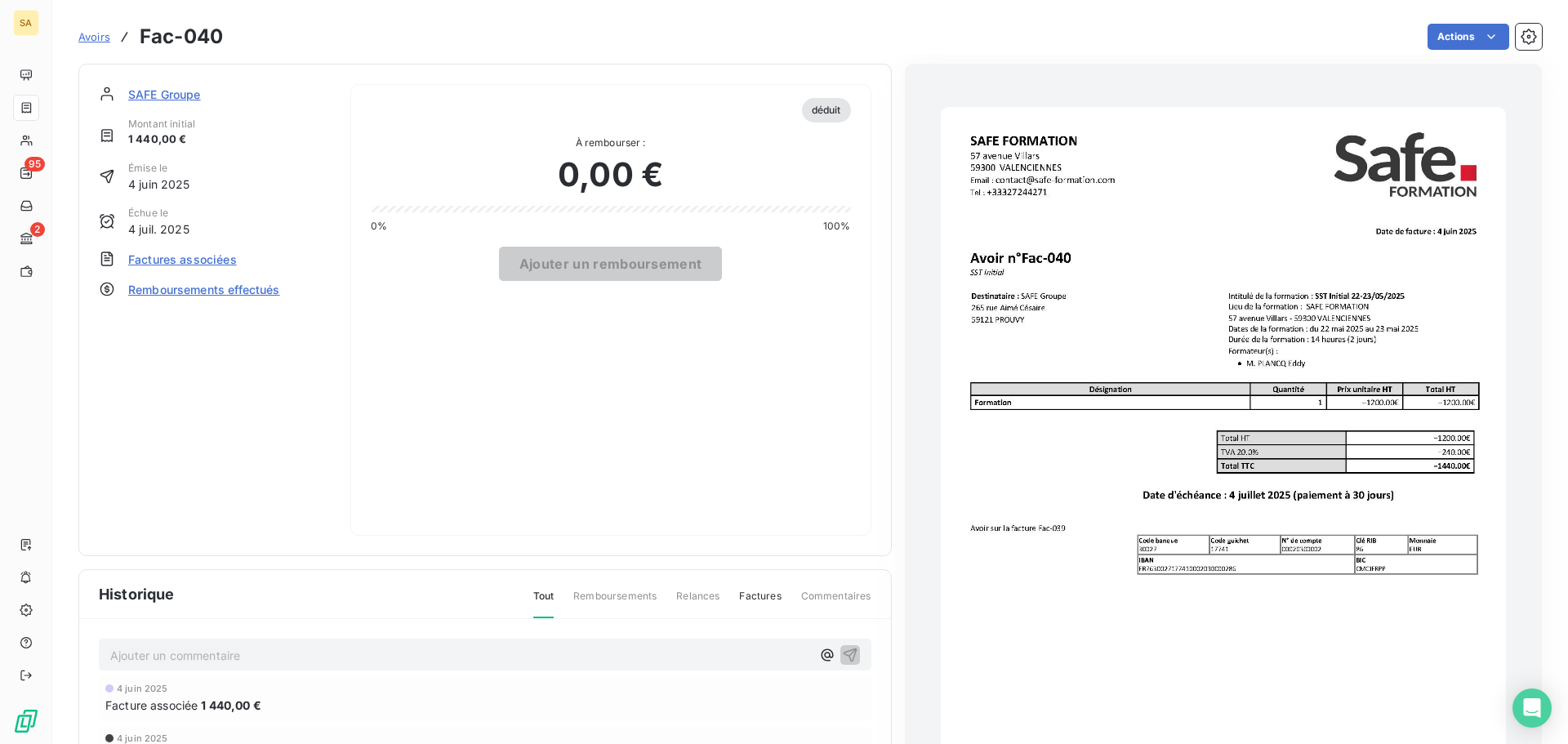
click at [1269, 594] on img "button" at bounding box center [1223, 507] width 565 height 799
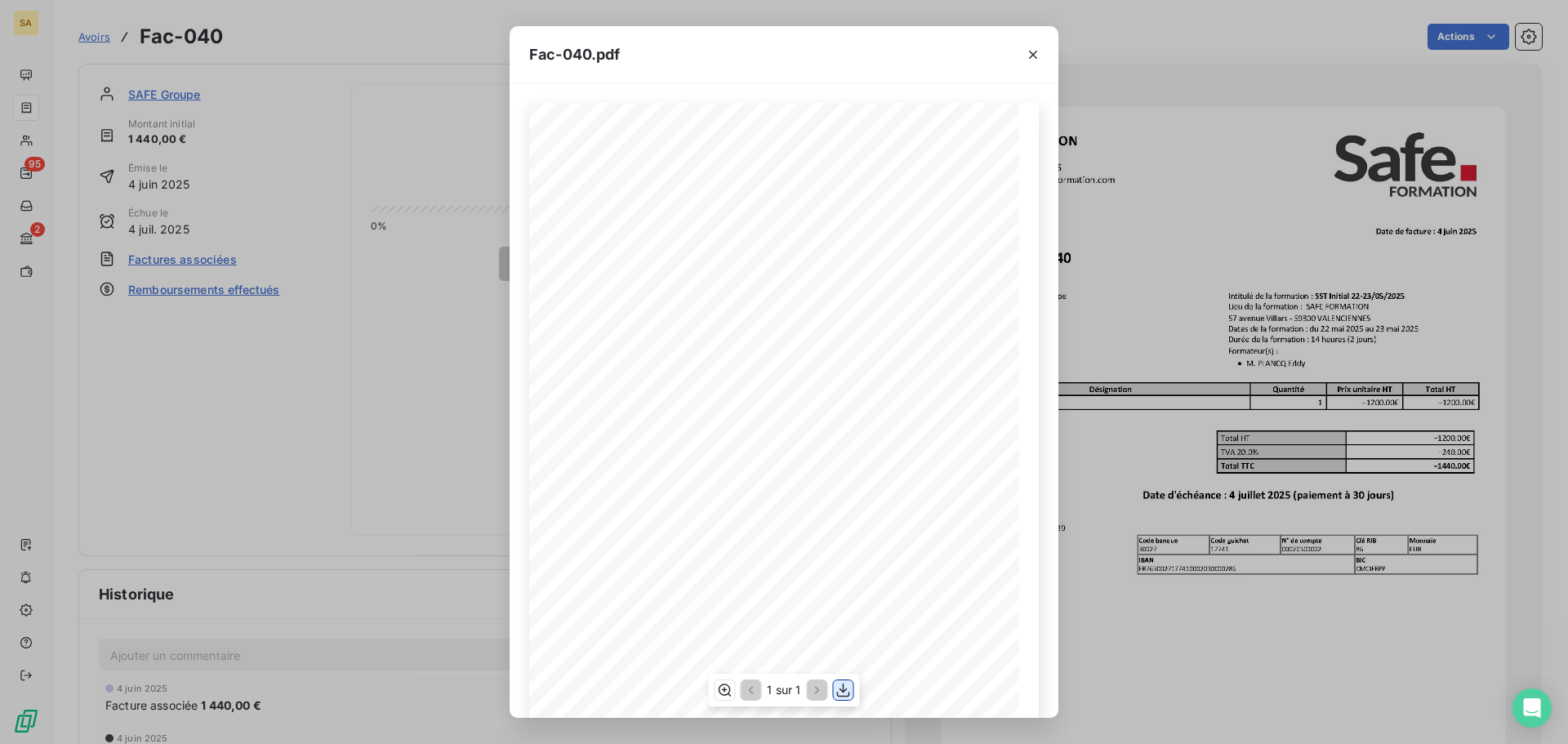
click at [844, 698] on icon "button" at bounding box center [843, 690] width 17 height 17
click at [1031, 58] on icon "button" at bounding box center [1032, 54] width 17 height 17
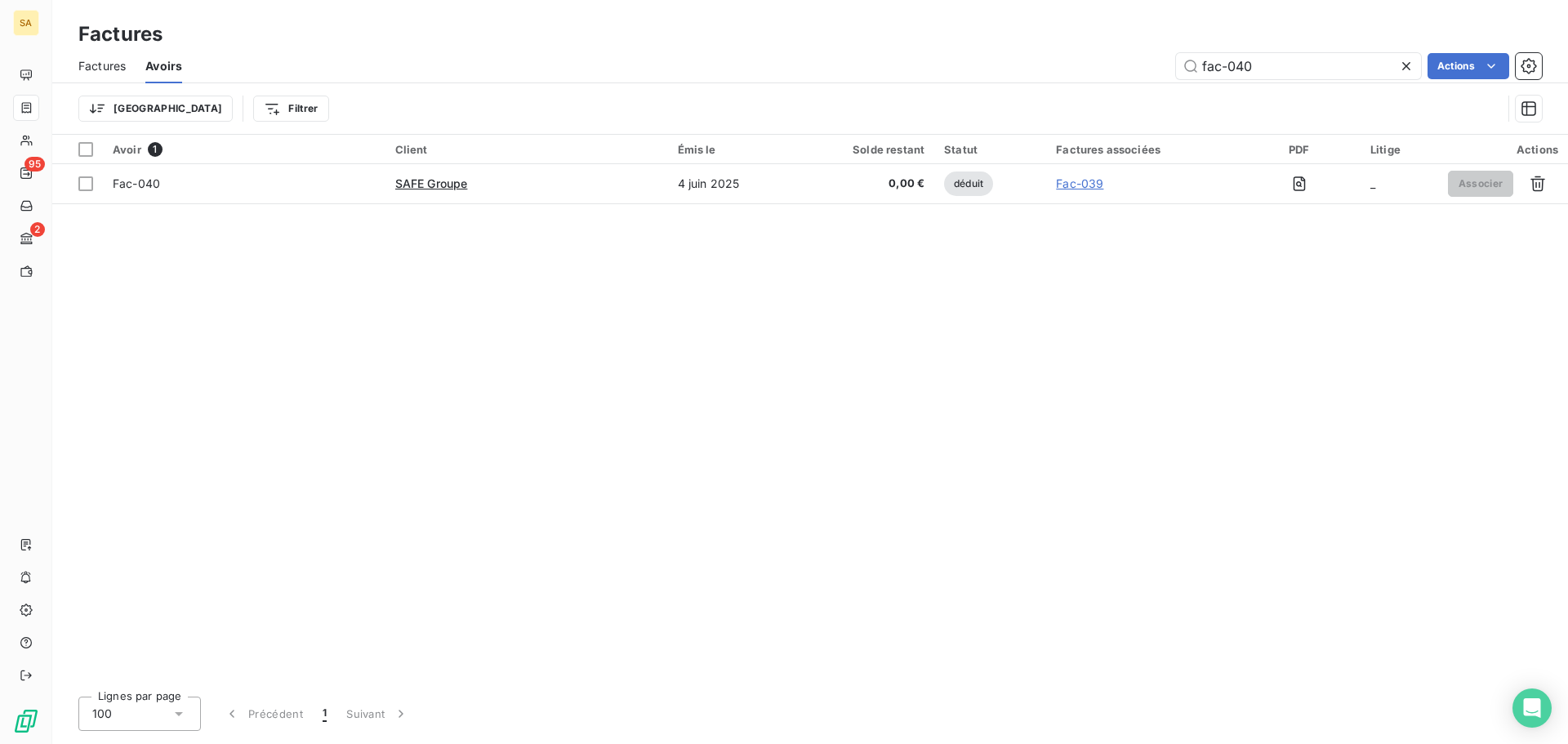
click at [112, 64] on span "Factures" at bounding box center [102, 66] width 47 height 17
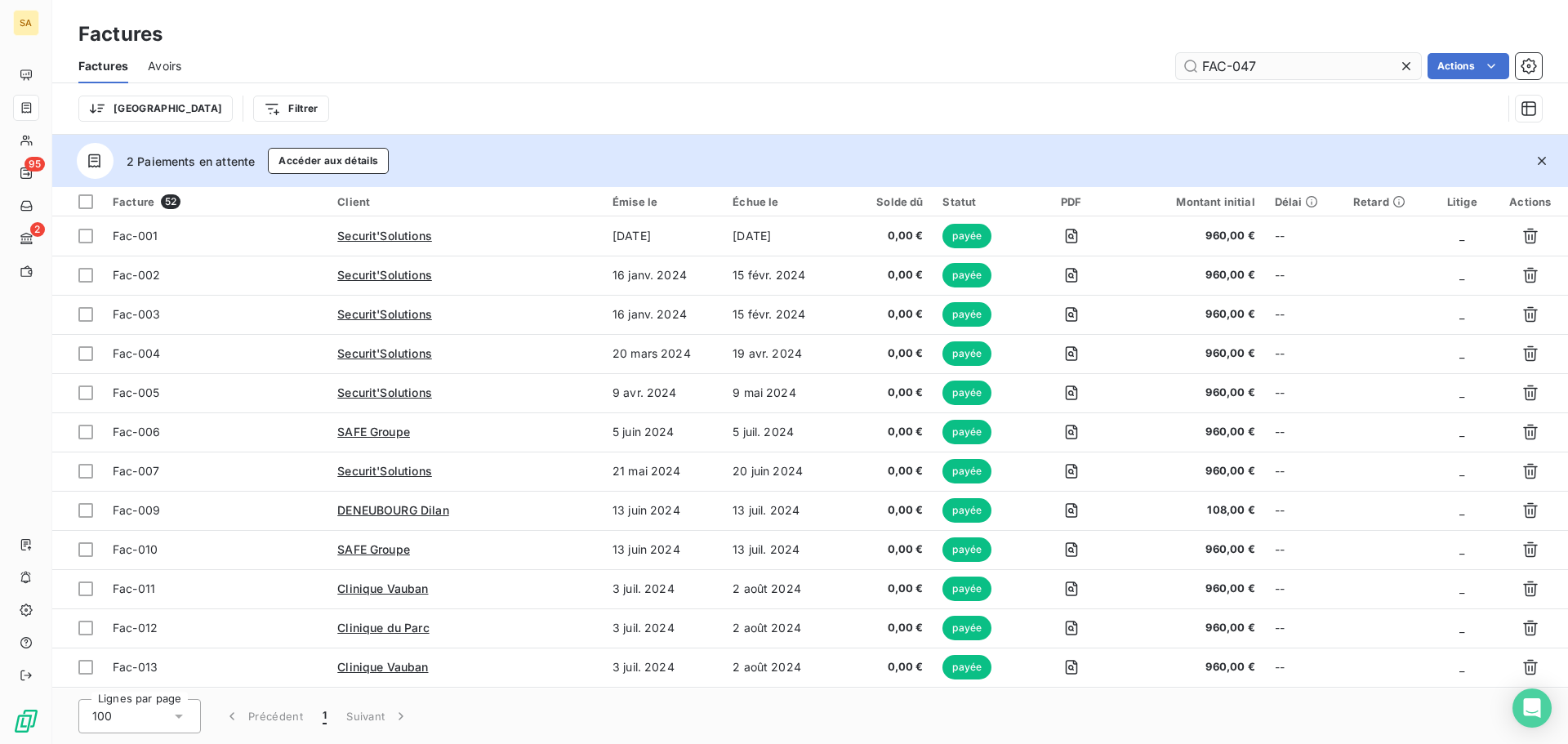
type input "FAC-047"
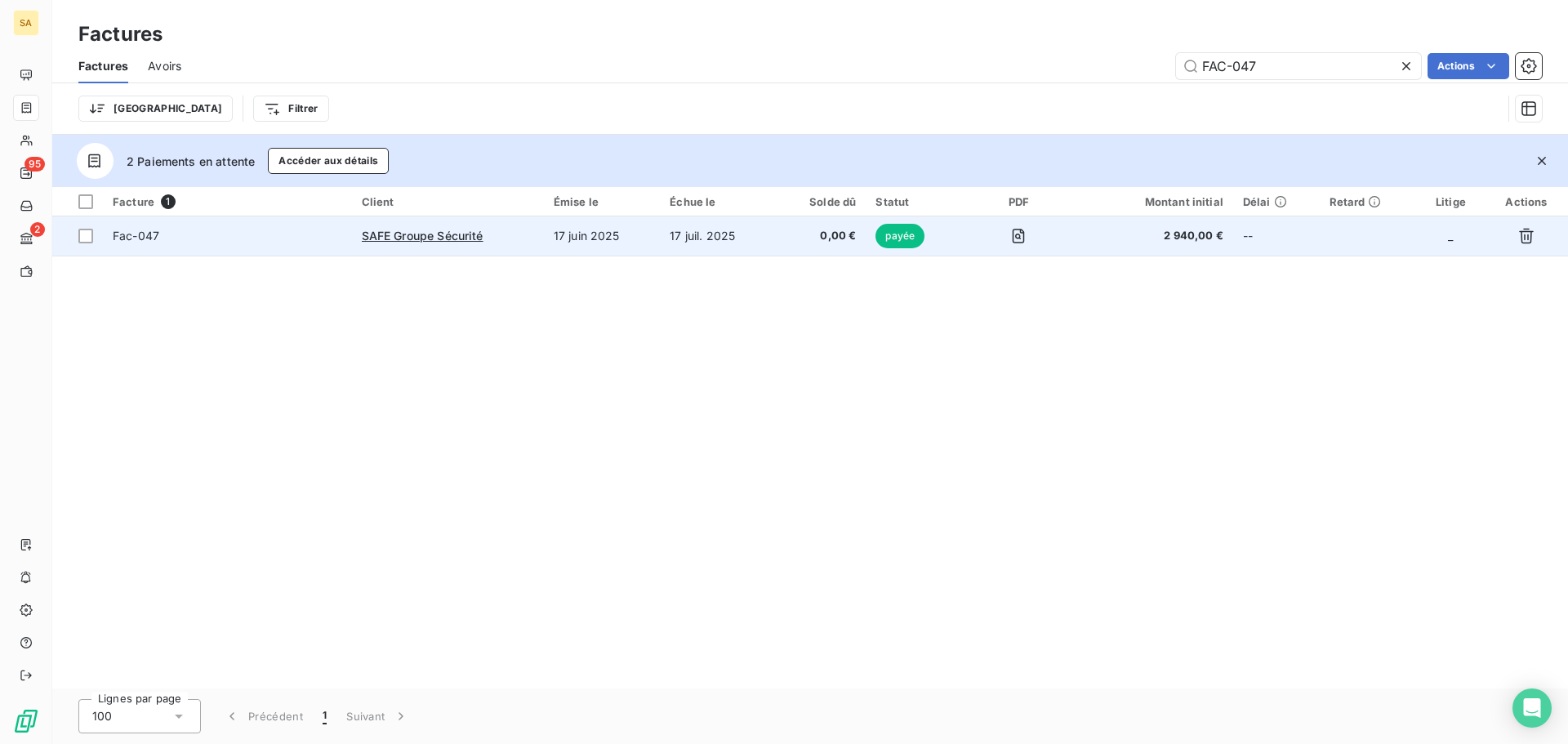
click at [169, 241] on span "Fac-047" at bounding box center [227, 236] width 229 height 17
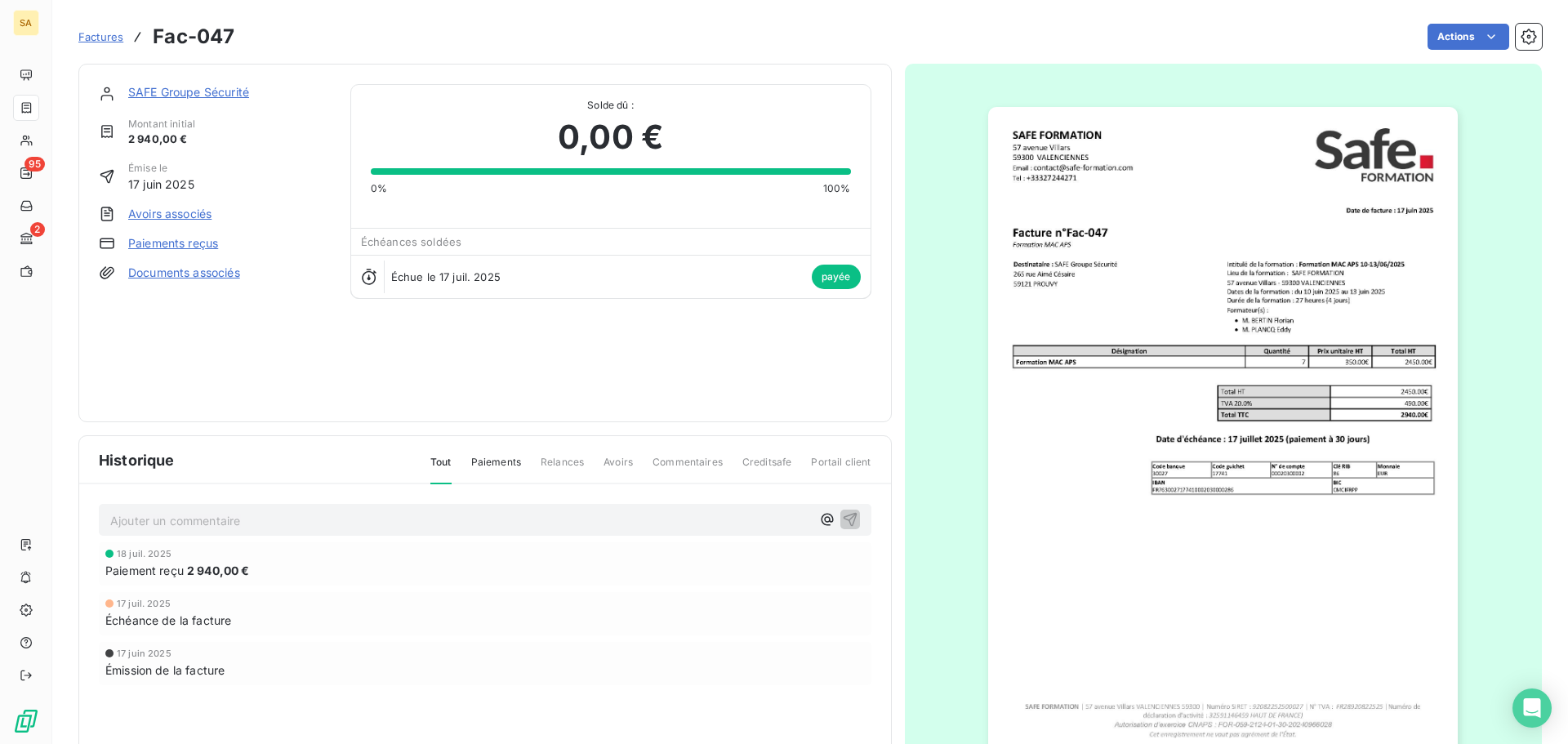
click at [1329, 313] on img "button" at bounding box center [1222, 440] width 470 height 665
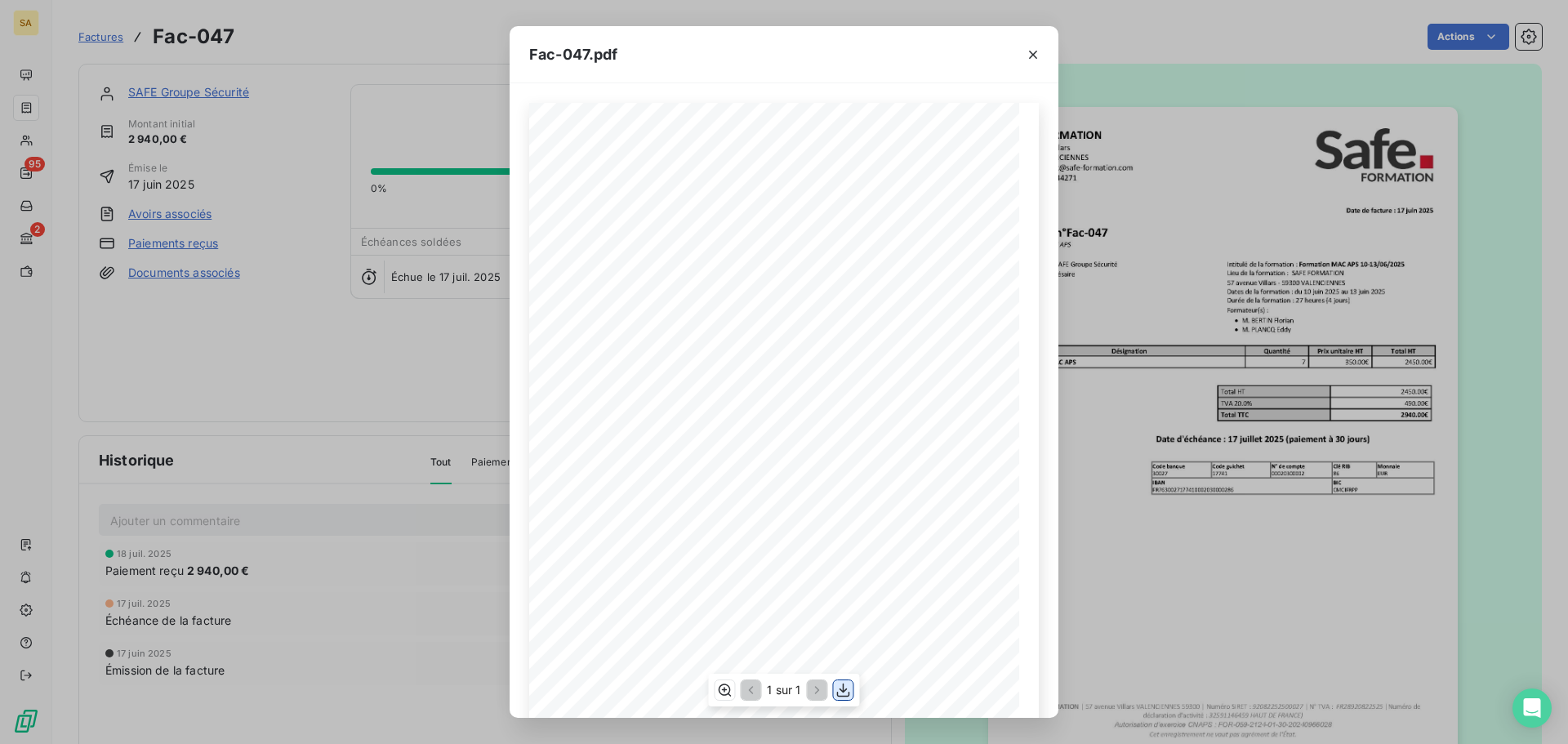
click at [841, 687] on icon "button" at bounding box center [843, 690] width 17 height 17
drag, startPoint x: 1038, startPoint y: 60, endPoint x: 985, endPoint y: 48, distance: 54.3
click at [1033, 58] on icon "button" at bounding box center [1032, 54] width 17 height 17
